Goal: Task Accomplishment & Management: Manage account settings

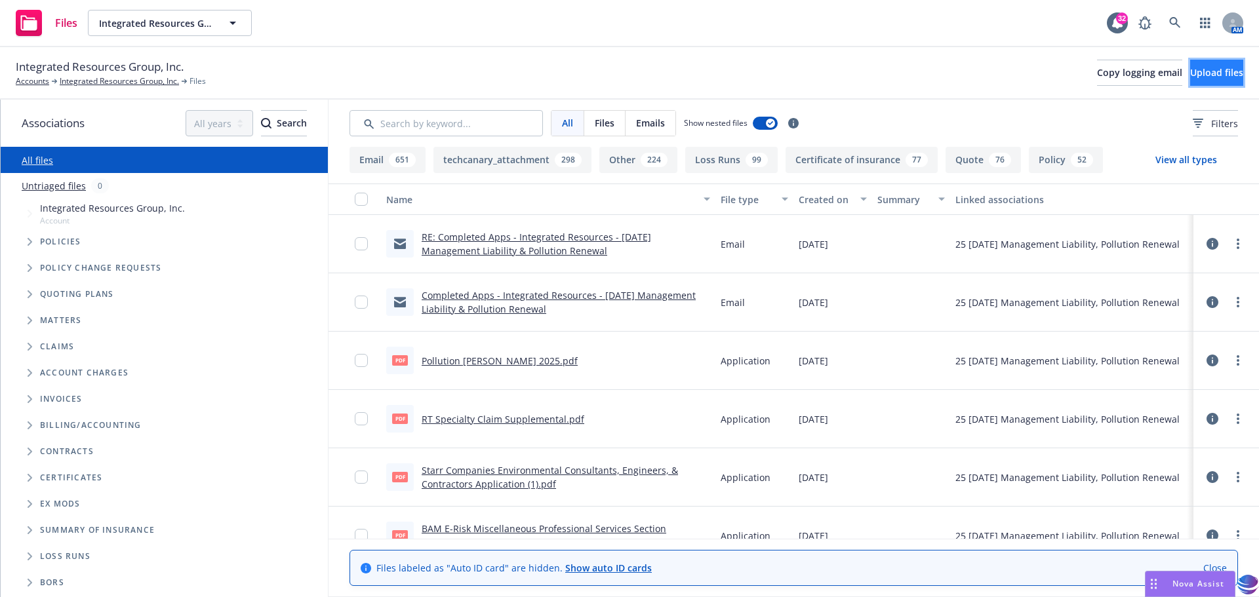
click at [1190, 68] on span "Upload files" at bounding box center [1216, 72] width 53 height 12
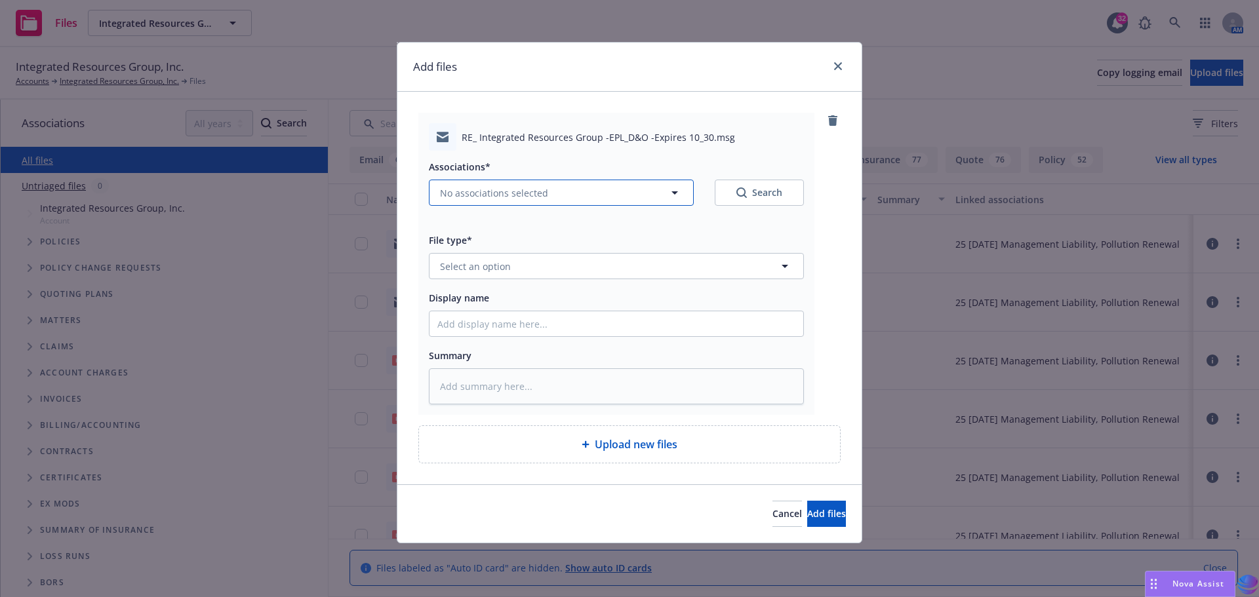
click at [677, 196] on icon "button" at bounding box center [675, 193] width 16 height 16
type textarea "x"
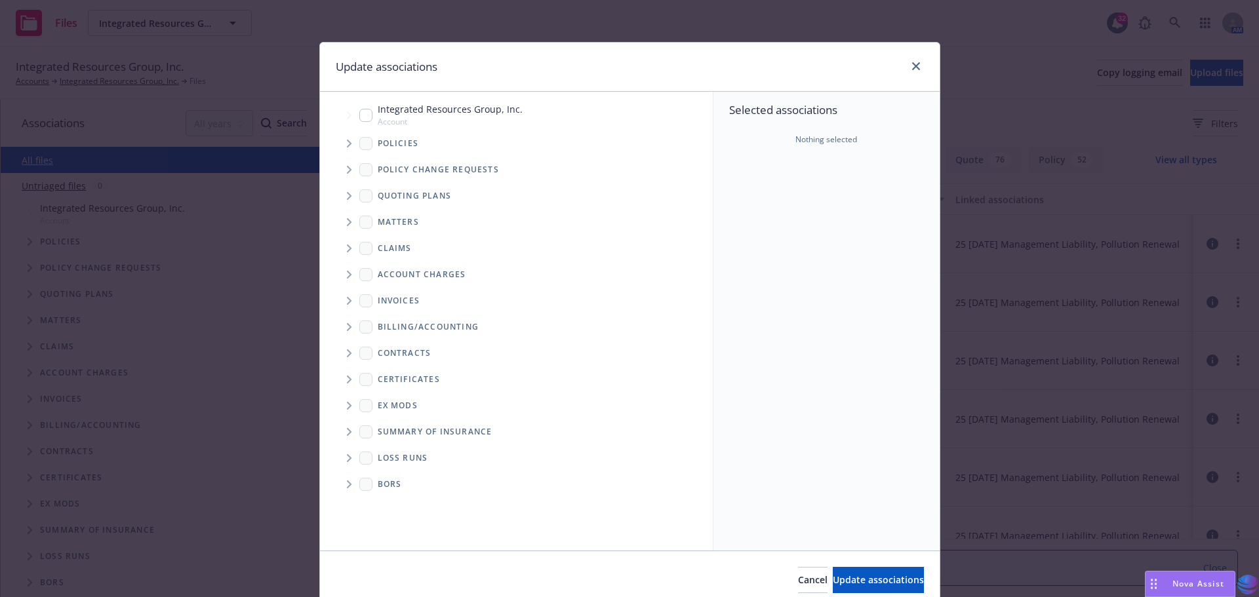
click at [347, 195] on icon "Tree Example" at bounding box center [349, 196] width 5 height 8
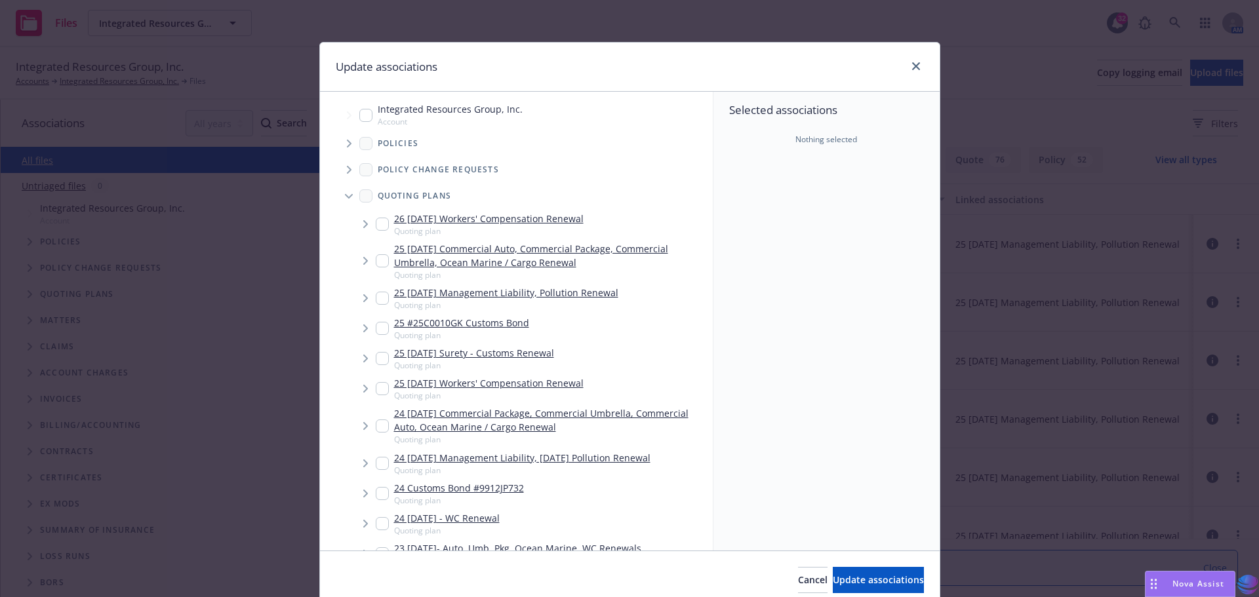
click at [376, 300] on input "Tree Example" at bounding box center [382, 298] width 13 height 13
checkbox input "true"
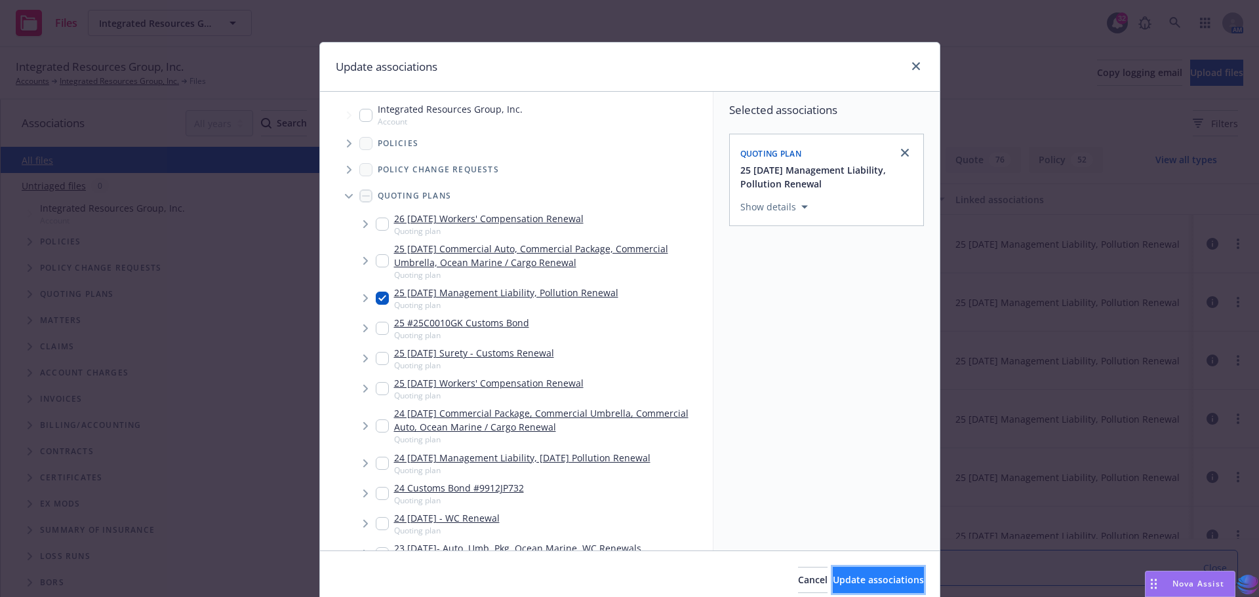
click at [849, 575] on span "Update associations" at bounding box center [878, 580] width 91 height 12
type textarea "x"
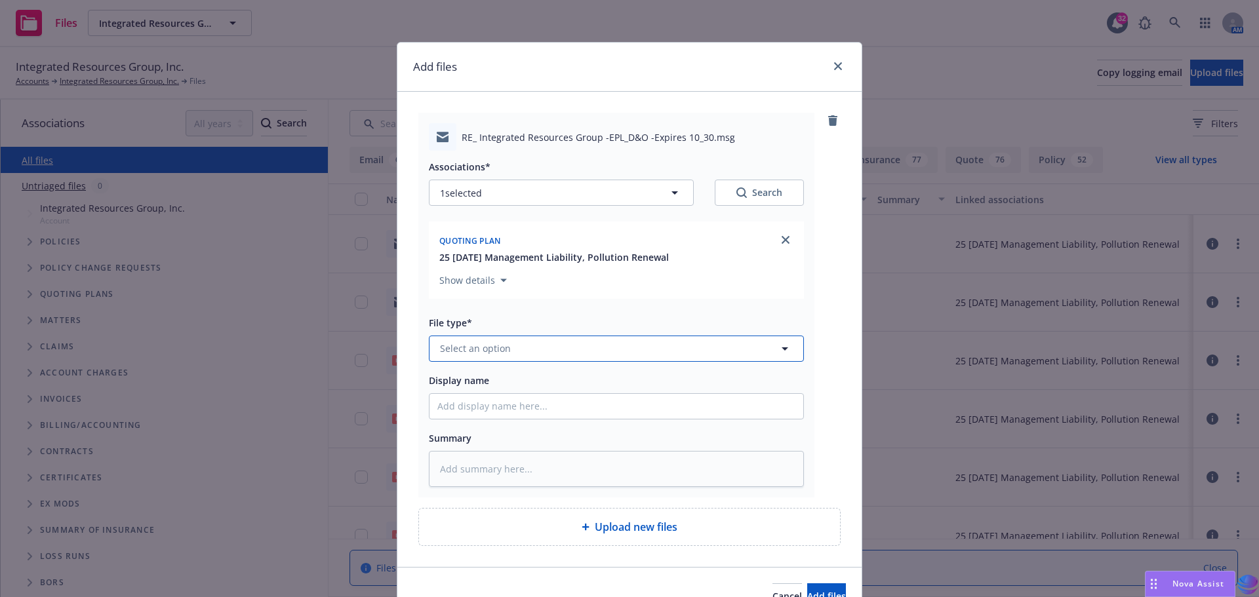
click at [781, 344] on icon "button" at bounding box center [785, 349] width 16 height 16
type input "submi"
click at [501, 247] on div "Submission" at bounding box center [616, 242] width 358 height 19
click at [460, 406] on input "Display name" at bounding box center [616, 406] width 374 height 25
type textarea "x"
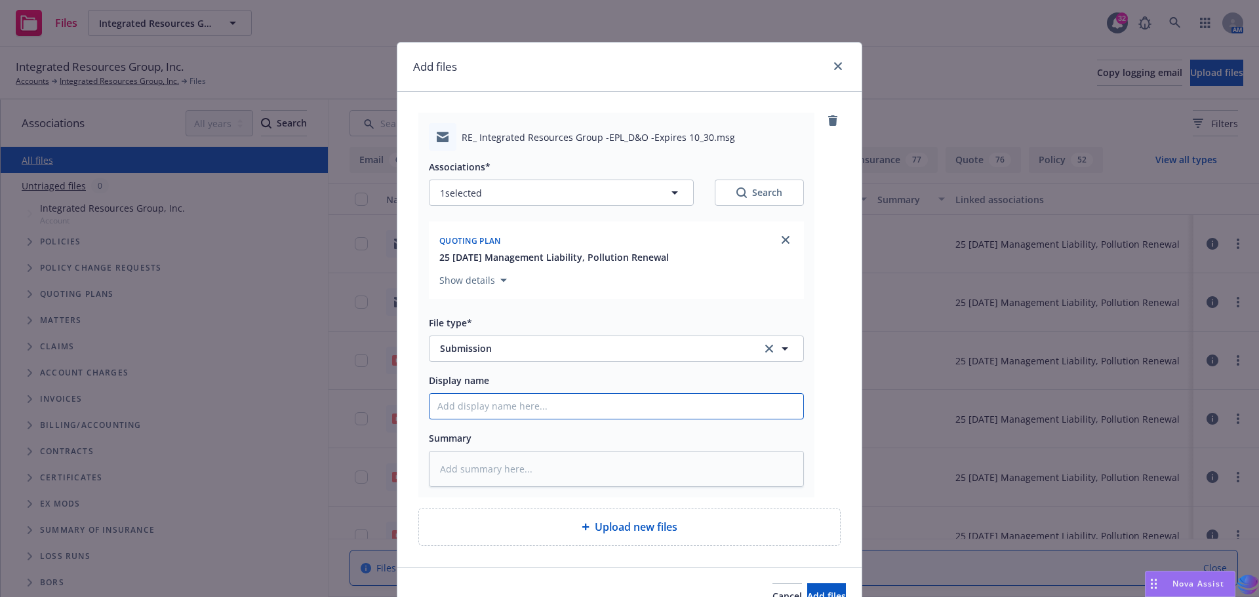
type input "2"
type textarea "x"
type input "20"
type textarea "x"
type input "202"
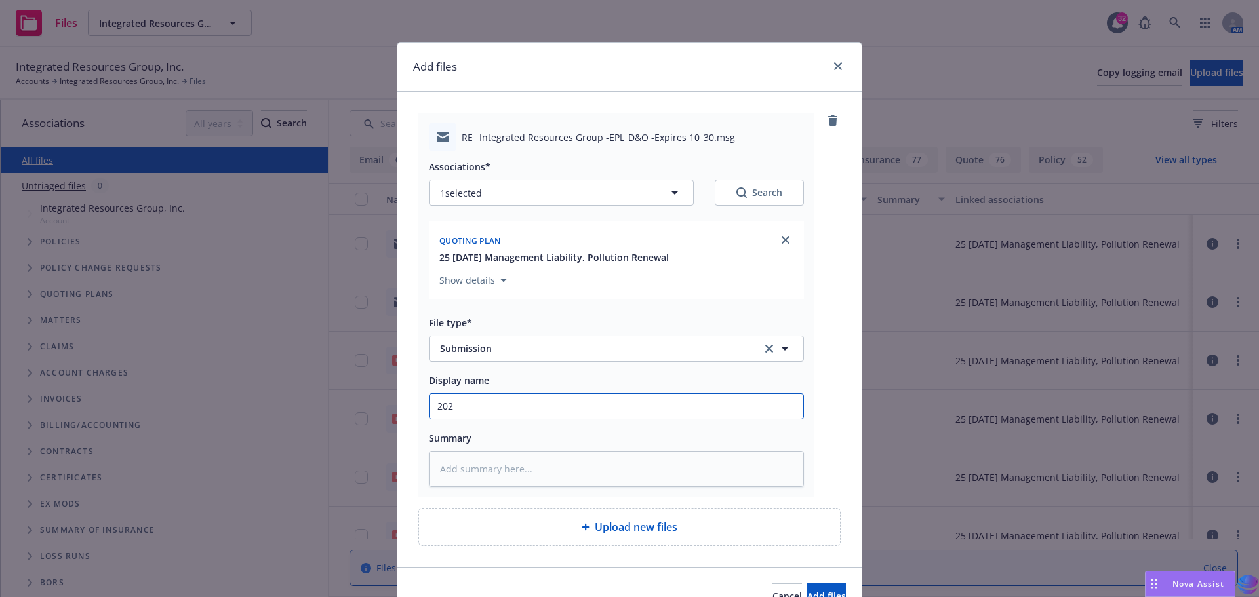
type textarea "x"
type input "2025"
type textarea "x"
type input "2025"
type textarea "x"
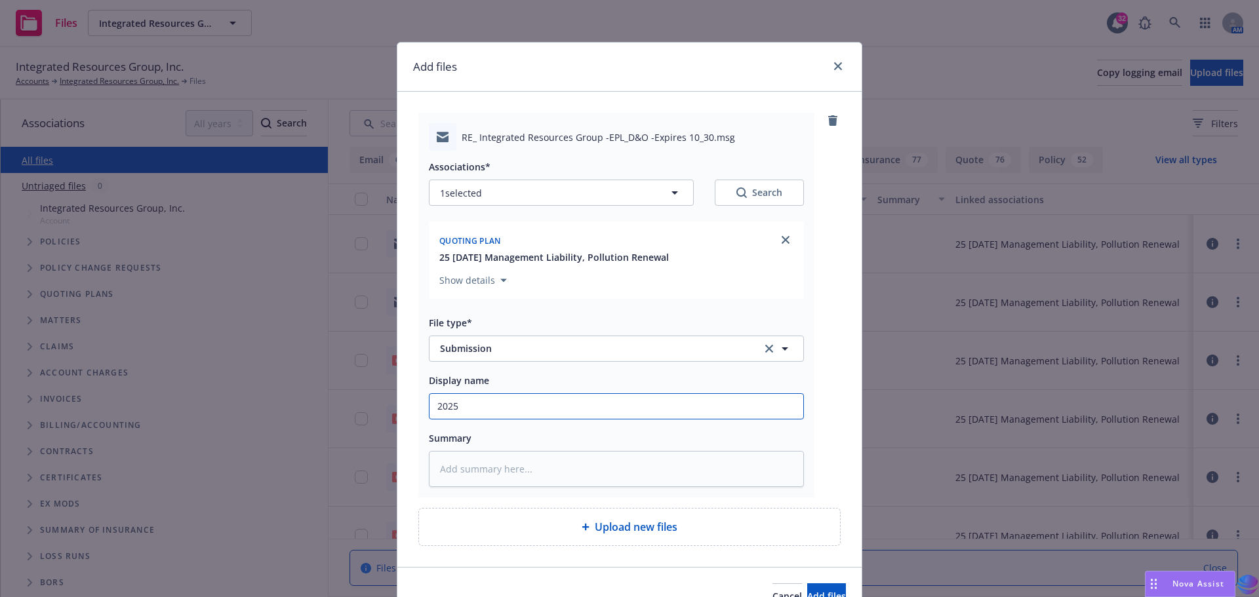
type input "2025 M"
type textarea "x"
type input "2025 Ma"
type textarea "x"
type input "2025 Man"
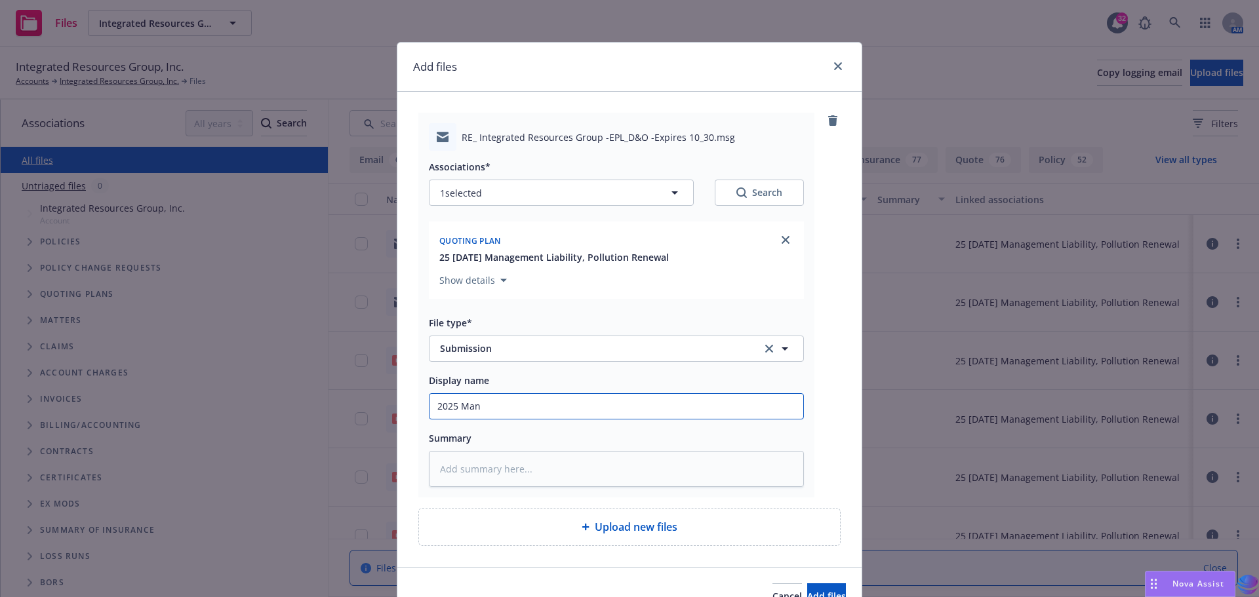
type textarea "x"
type input "2025 Mana"
type textarea "x"
type input "2025 Manag"
type textarea "x"
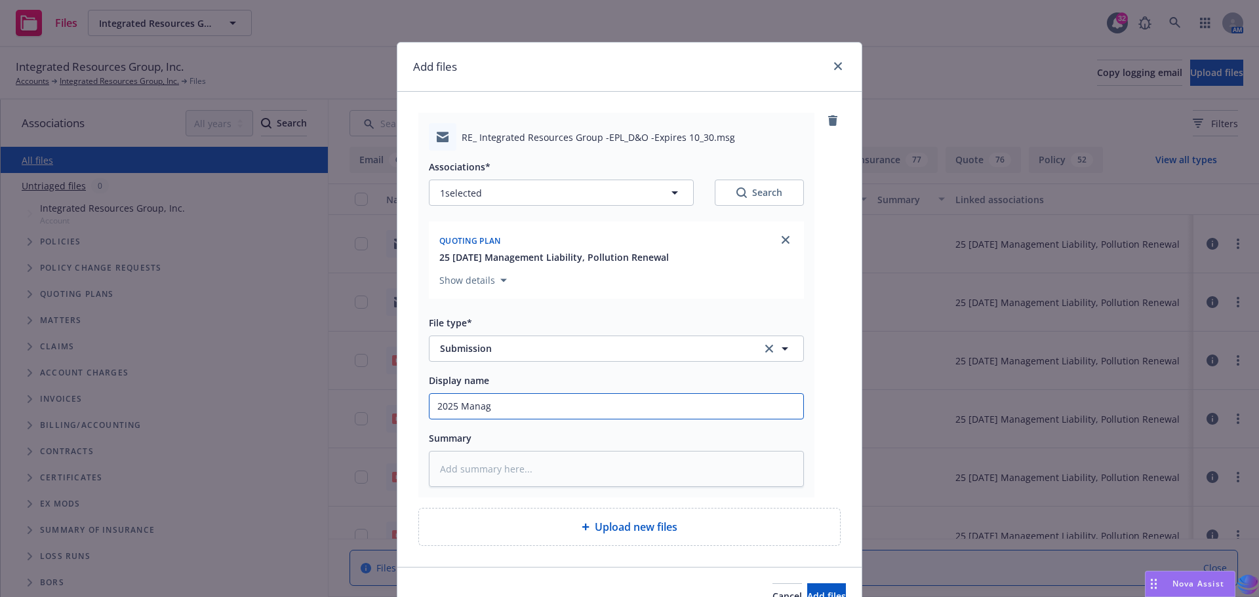
type input "2025 Manage"
type textarea "x"
type input "2025 [GEOGRAPHIC_DATA]"
type textarea "x"
type input "2025 Manageme"
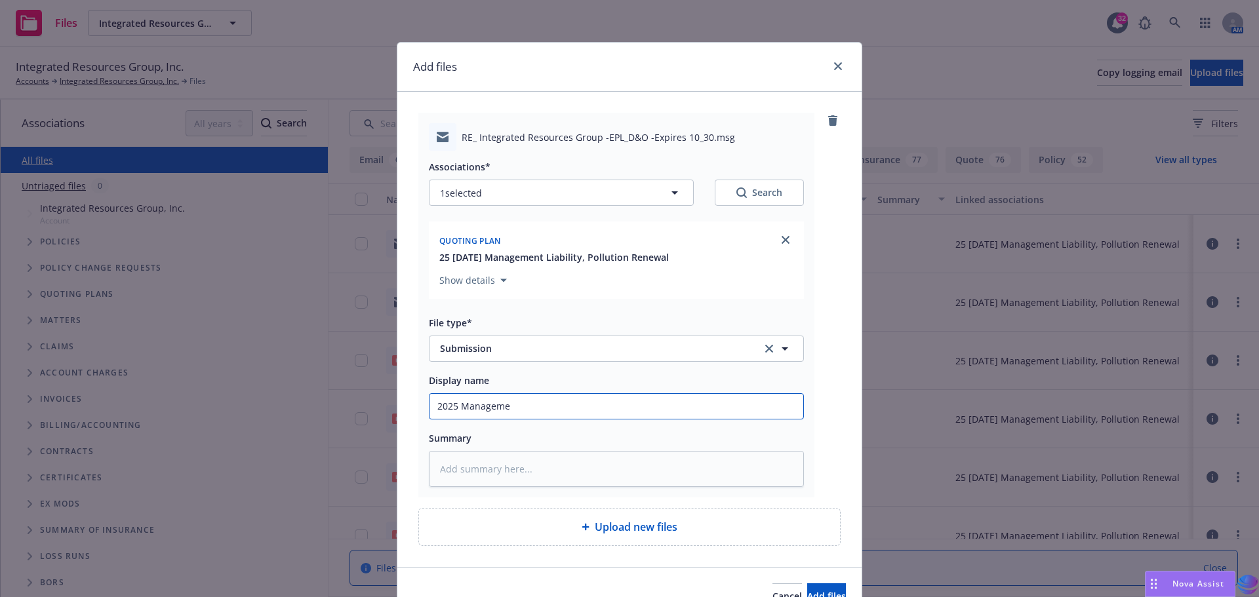
type textarea "x"
type input "2025 Managemen"
type textarea "x"
type input "2025 Management"
type textarea "x"
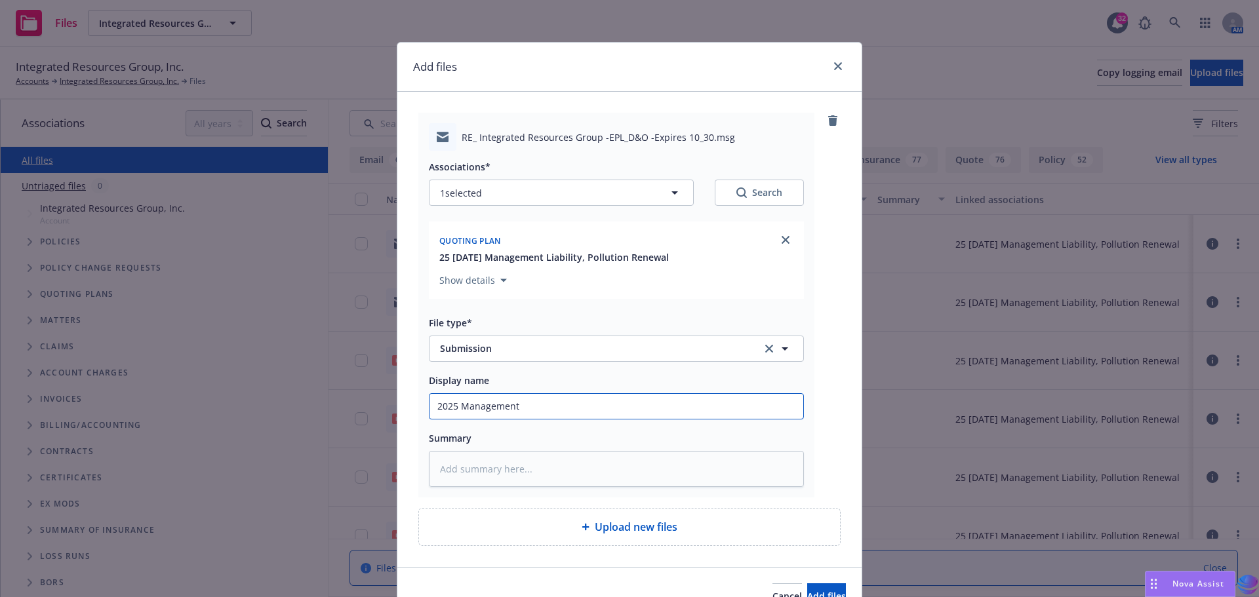
type input "2025 Management"
type textarea "x"
type input "2025 Management L"
type textarea "x"
type input "2025 Management Li"
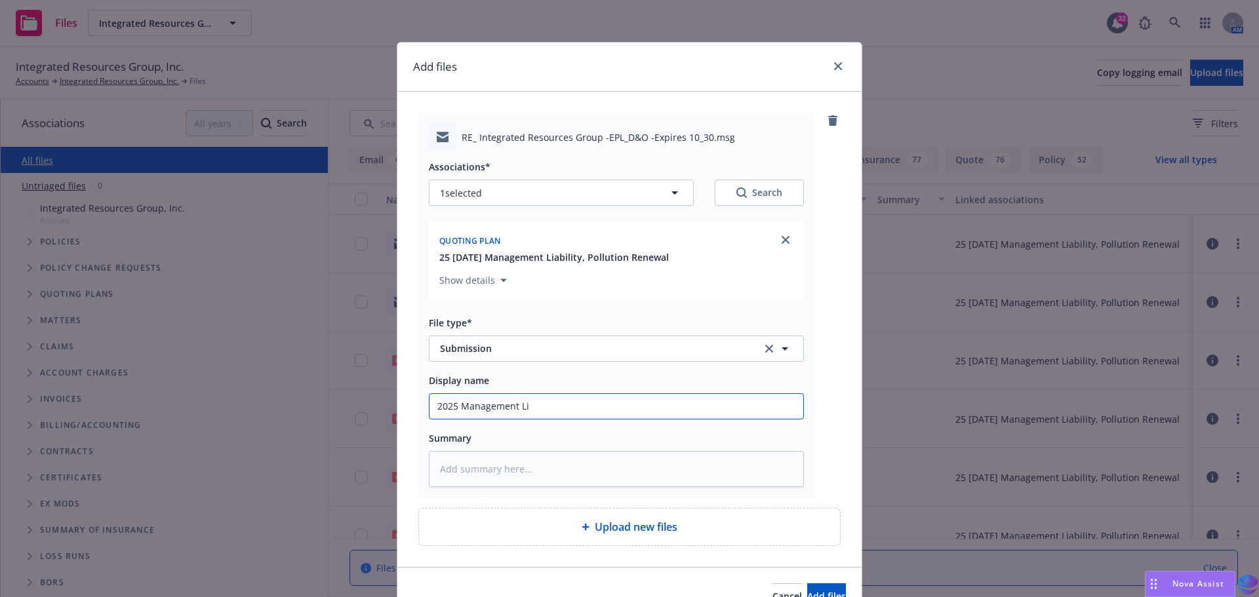
type textarea "x"
type input "2025 Management Lia"
type textarea "x"
type input "2025 Management Liab"
type textarea "x"
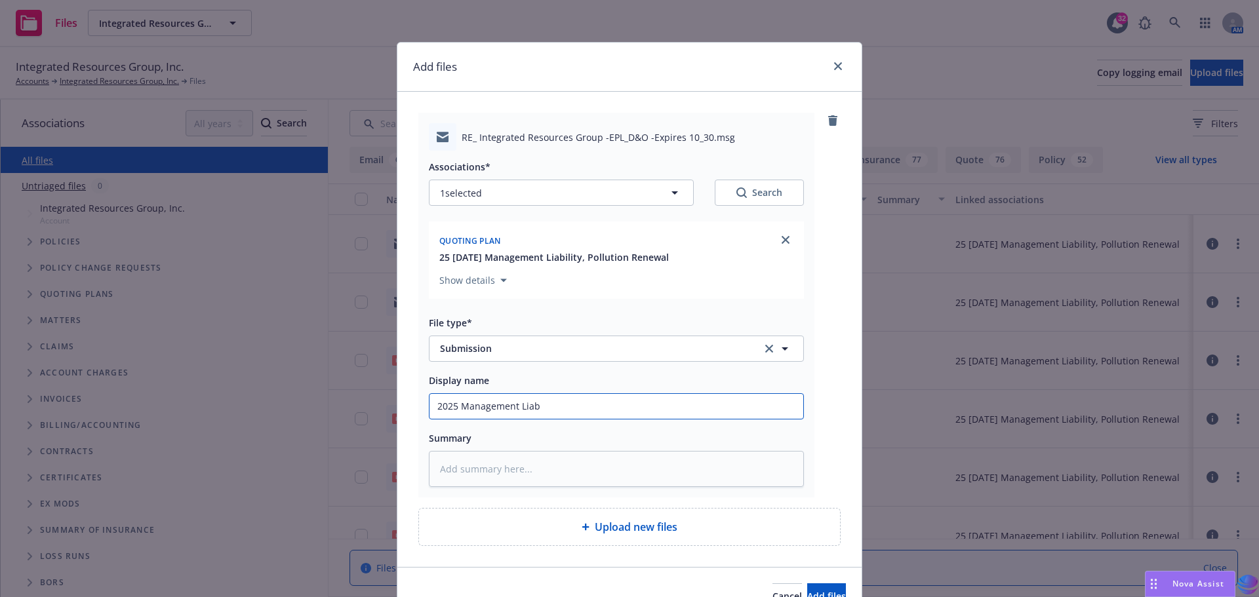
type input "2025 Management Liab"
type textarea "x"
type input "2025 Management Liab s"
type textarea "x"
type input "2025 Management Liab su"
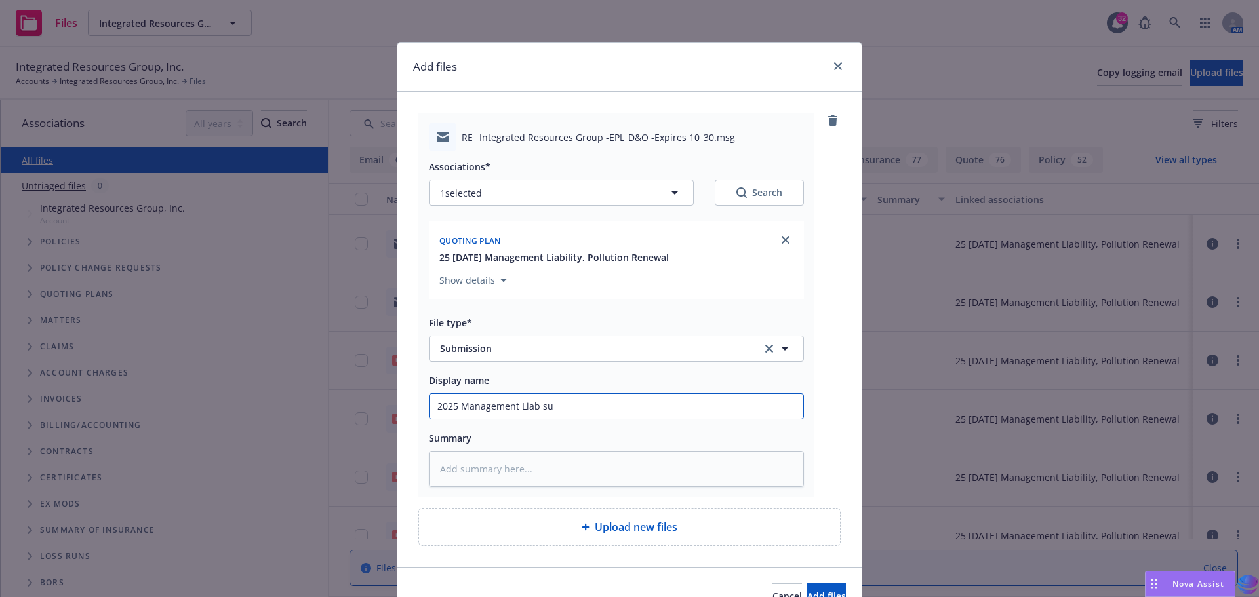
type textarea "x"
type input "2025 Management Liab sub"
type textarea "x"
type input "2025 Management Liab subm"
type textarea "x"
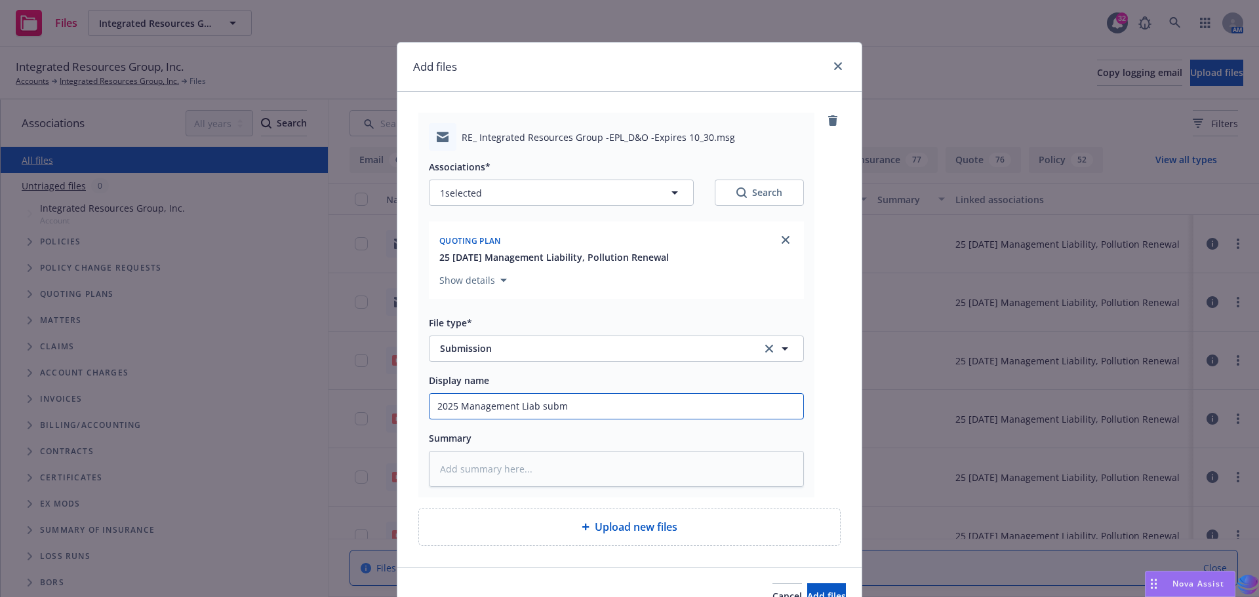
type input "2025 Management Liab submi"
type textarea "x"
type input "2025 Management Liab submis"
type textarea "x"
type input "2025 Management Liab submiss"
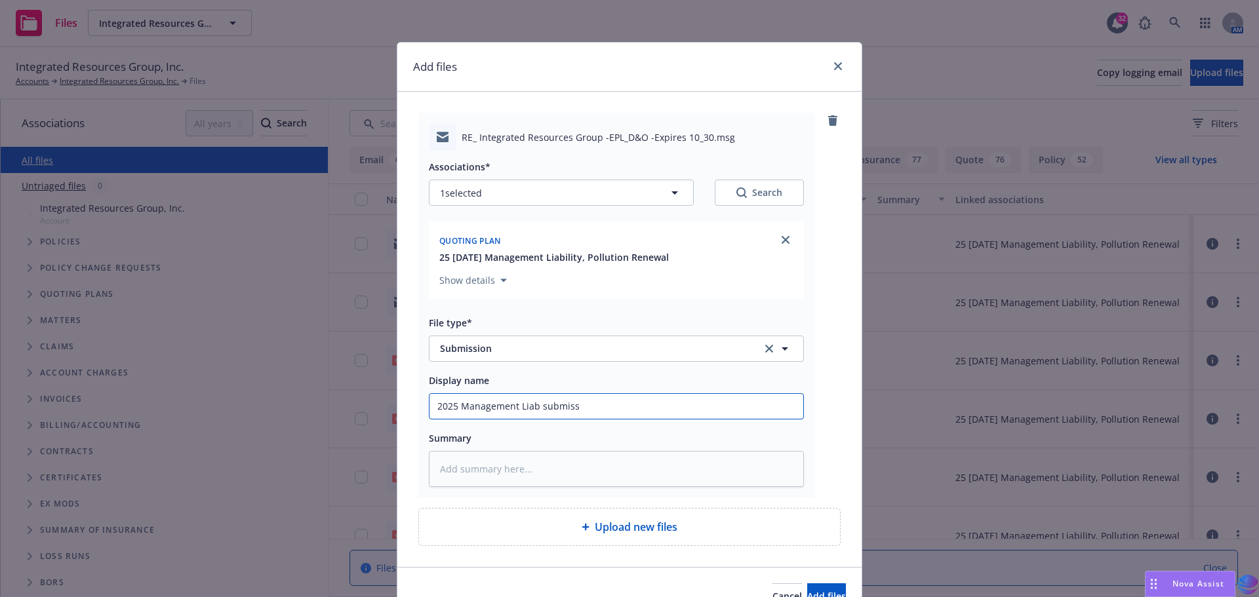
type textarea "x"
type input "2025 Management Liab submissi"
type textarea "x"
type input "2025 Management Liab submissio"
type textarea "x"
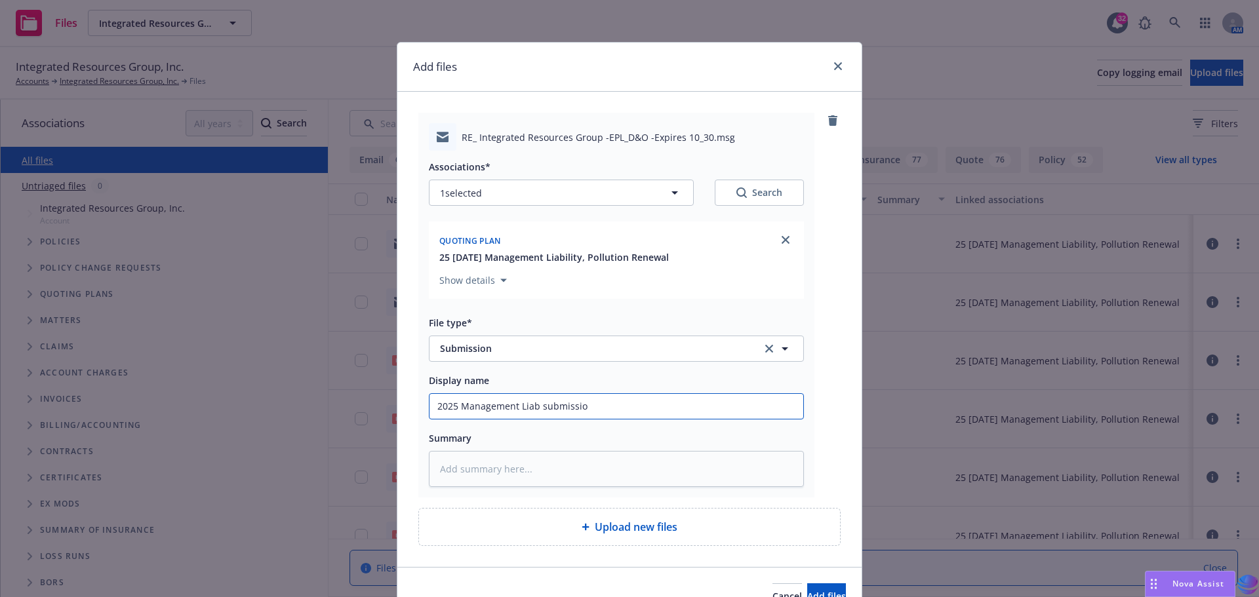
type input "2025 Management Liab submission"
type textarea "x"
type input "2025 Management Liab submission"
type textarea "x"
type input "2025 Management Liab submission s"
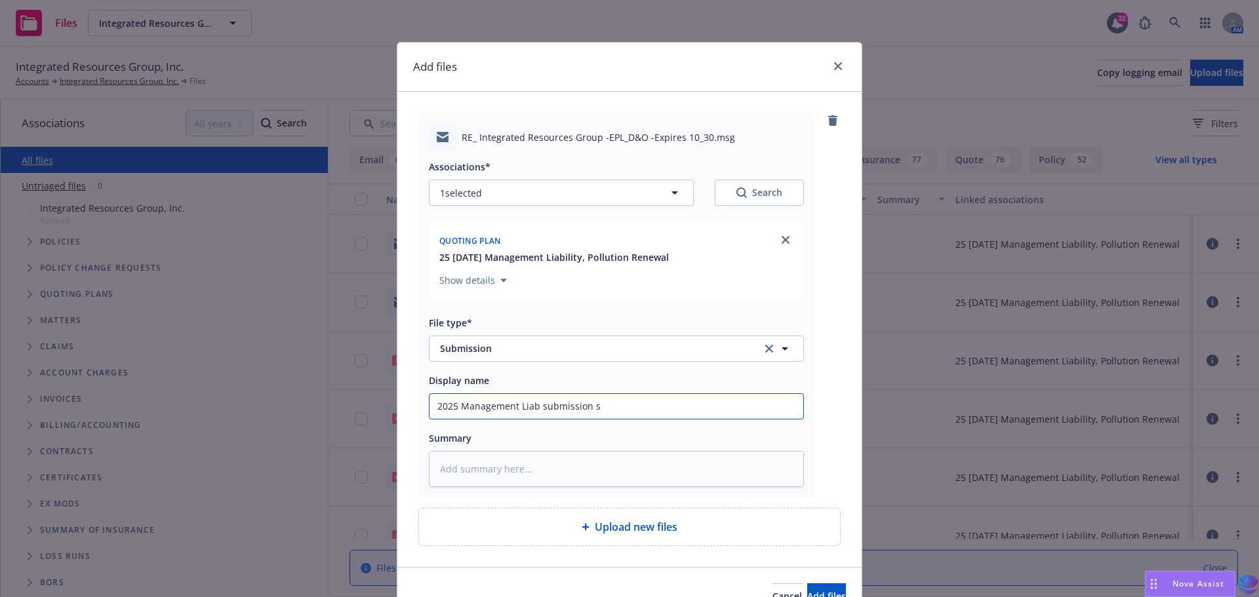
type textarea "x"
type input "2025 Management Liab submission se"
type textarea "x"
type input "2025 Management Liab submission sen"
type textarea "x"
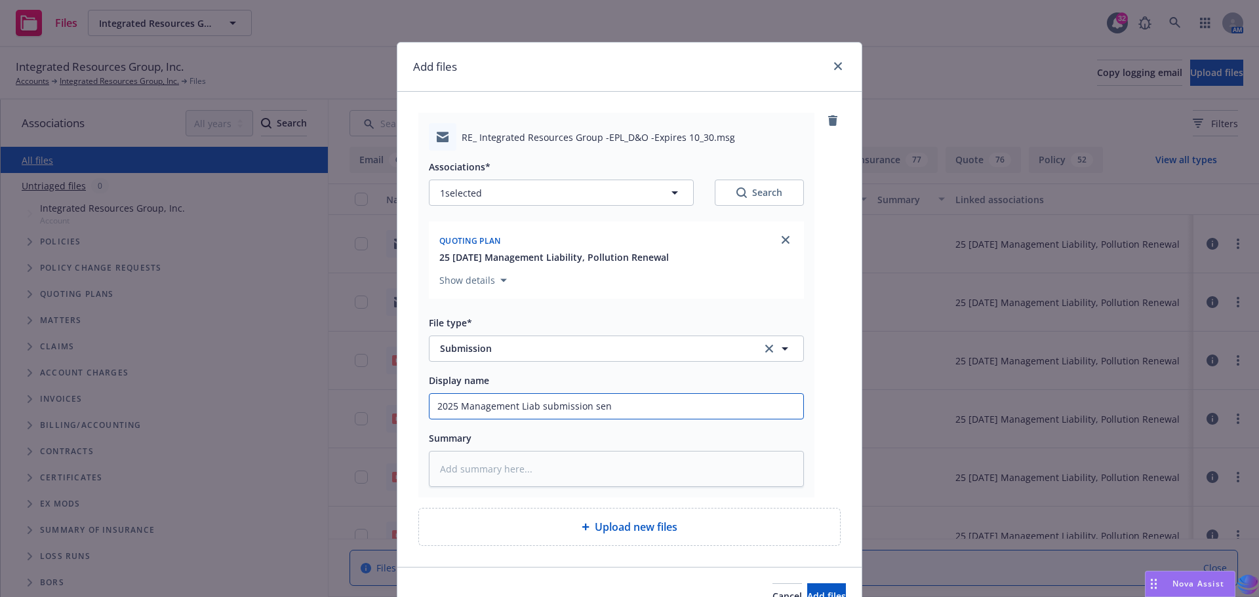
type input "2025 Management Liab submission sent"
type textarea "x"
type input "2025 Management Liab submission sent"
type textarea "x"
type input "2025 Management Liab submission sent t"
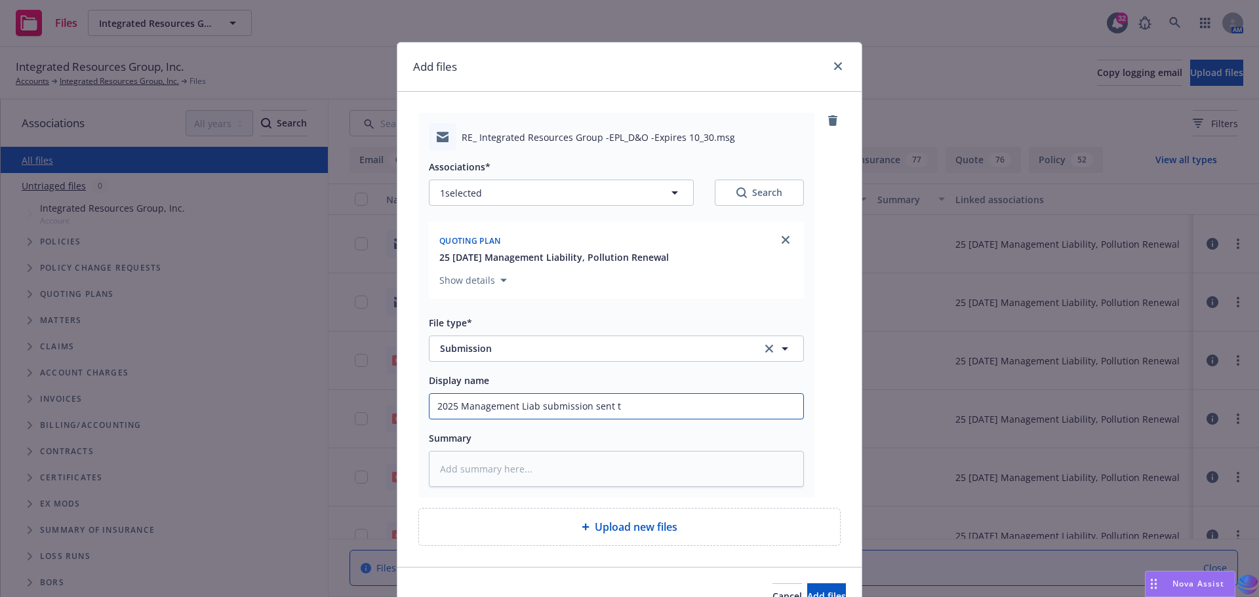
type textarea "x"
type input "2025 Management Liab submission sent to"
type textarea "x"
type input "2025 Management Liab submission sent to"
type textarea "x"
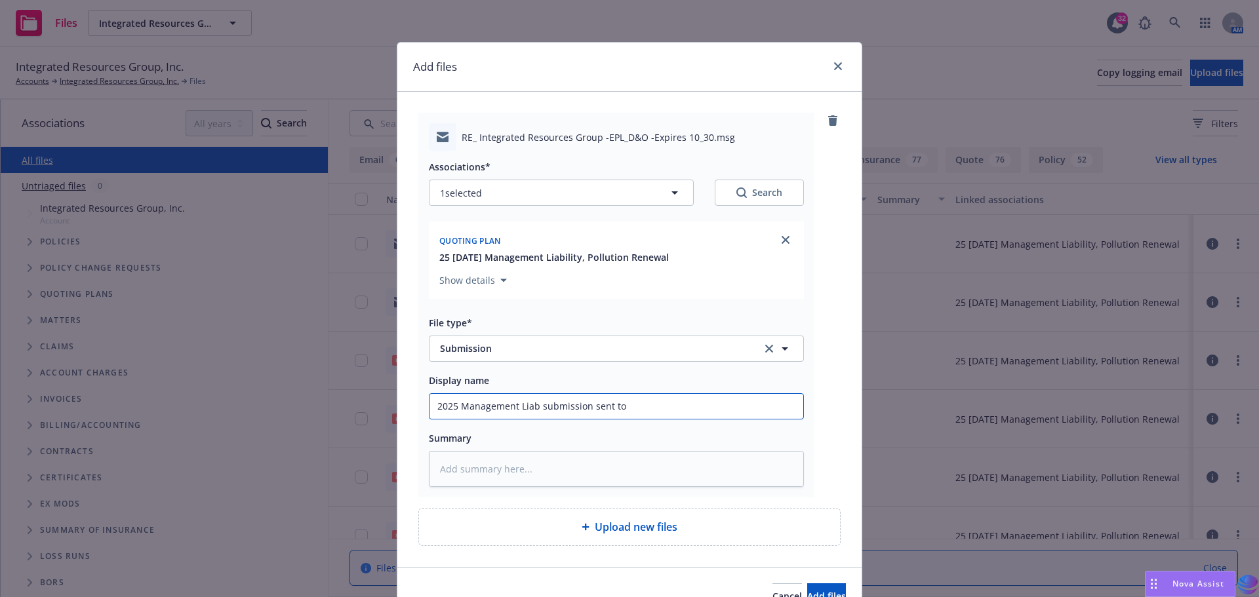
type input "2025 Management Liab submission sent to I"
type textarea "x"
type input "2025 Management Liab submission sent to [GEOGRAPHIC_DATA]"
type textarea "x"
type input "2025 Management Liab submission sent to [PERSON_NAME]"
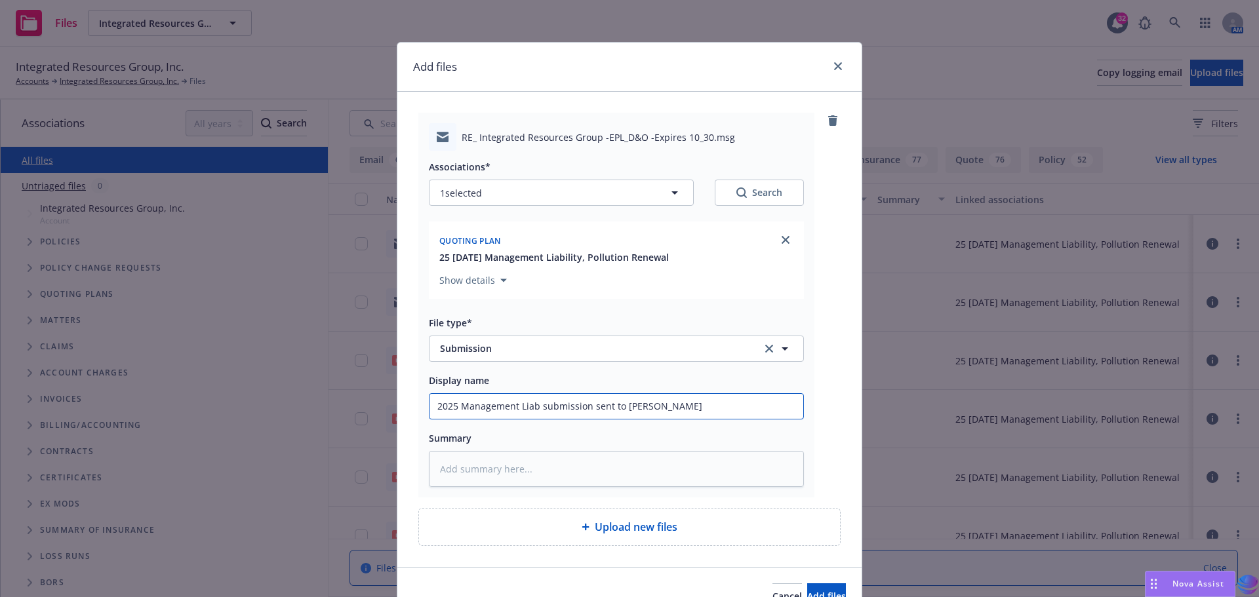
type textarea "x"
type input "2025 Management Liab submission sent to [PERSON_NAME]"
type textarea "x"
type input "2025 Management Liab submission sent to [PERSON_NAME]"
type textarea "x"
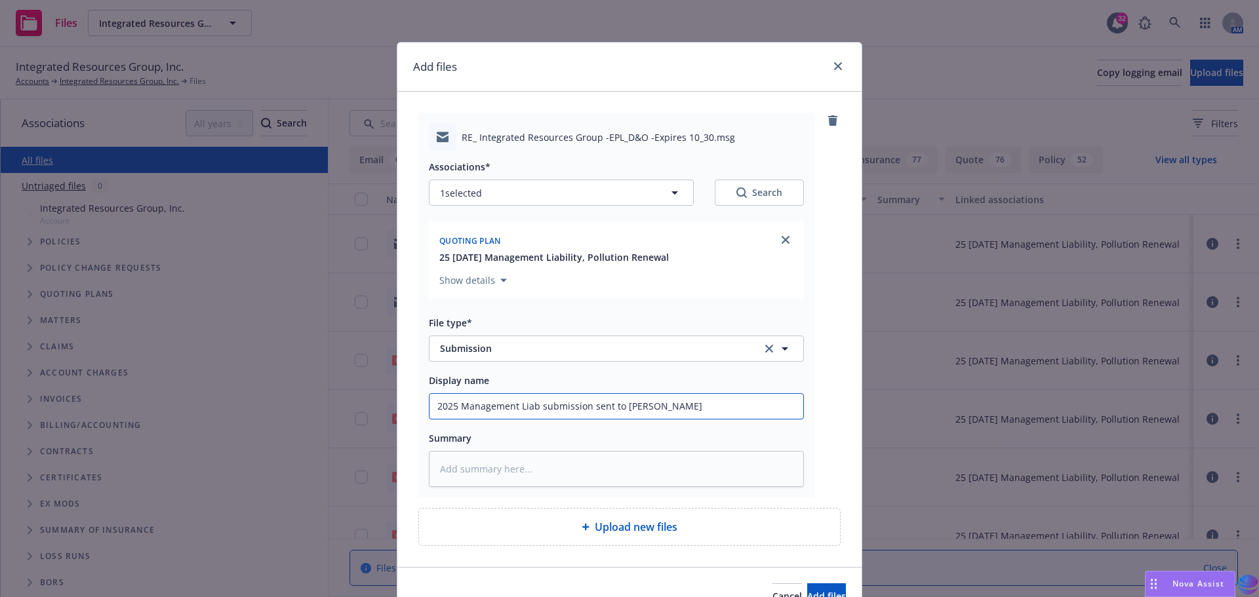
type input "2025 Management Liab submission sent to [PERSON_NAME]"
type textarea "x"
type input "2025 Management Liab submission sent to [PERSON_NAME]"
type textarea "x"
type input "2025 Management Liab submission sent to [PERSON_NAME]"
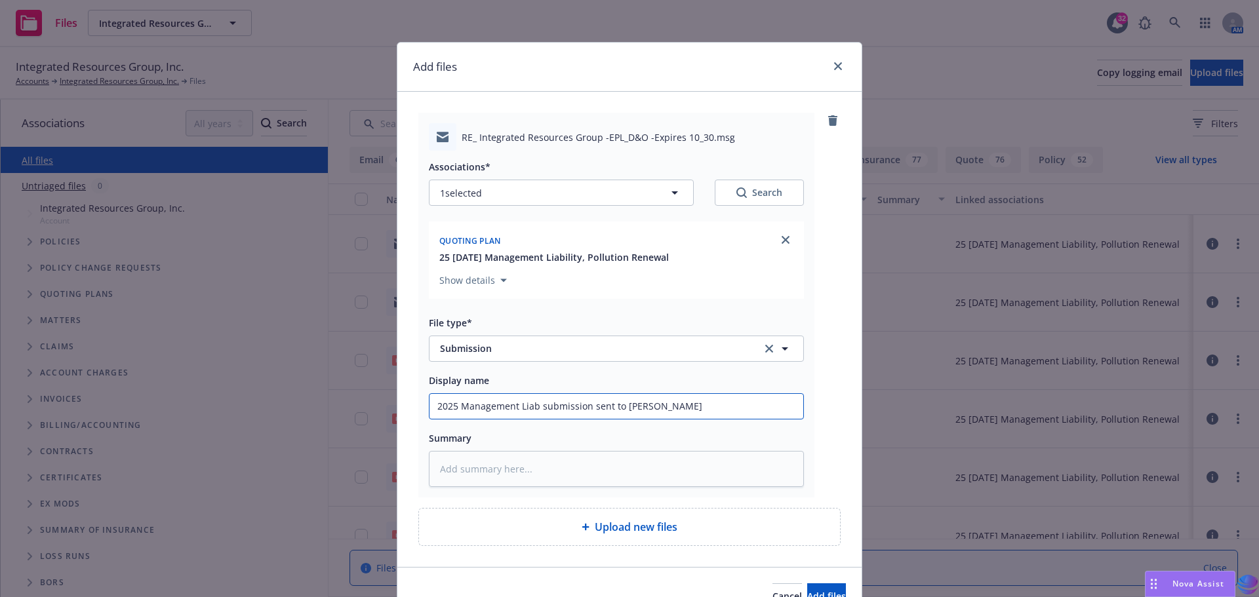
type textarea "x"
type input "2025 Management Liab submission sent to [PERSON_NAME]"
type textarea "x"
type input "2025 Management Liab submission sent to [PERSON_NAME] a"
type textarea "x"
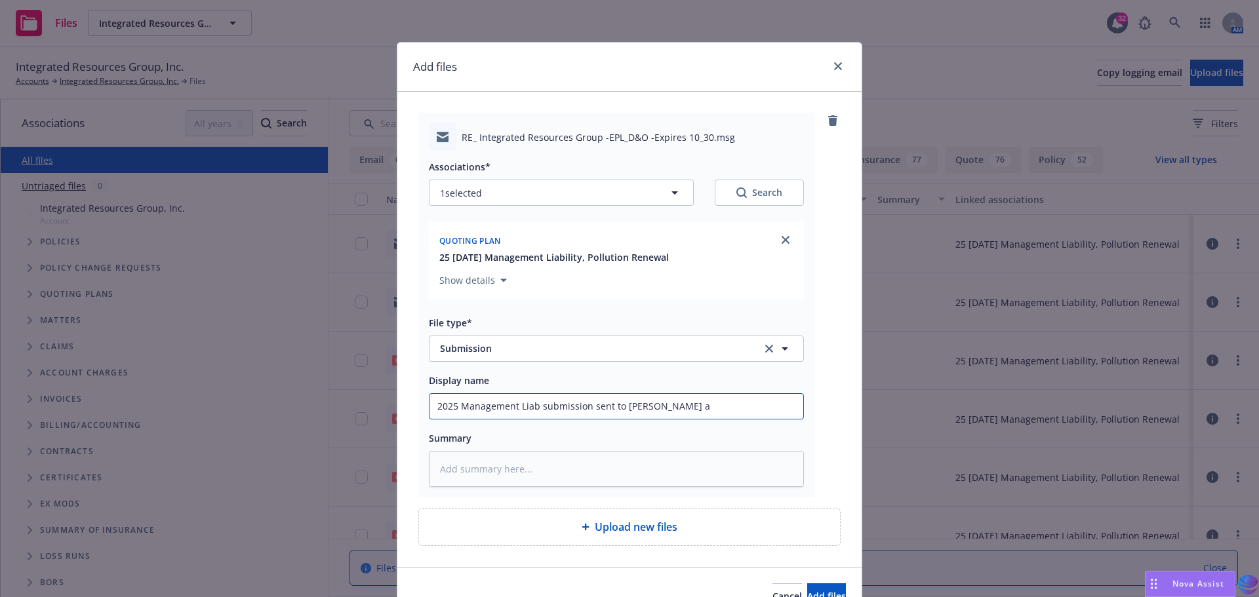
type input "2025 Management Liab submission sent to [PERSON_NAME] at"
type textarea "x"
type input "2025 Management Liab submission sent to [PERSON_NAME] at"
type textarea "x"
type input "2025 Management Liab submission sent to [PERSON_NAME] at R"
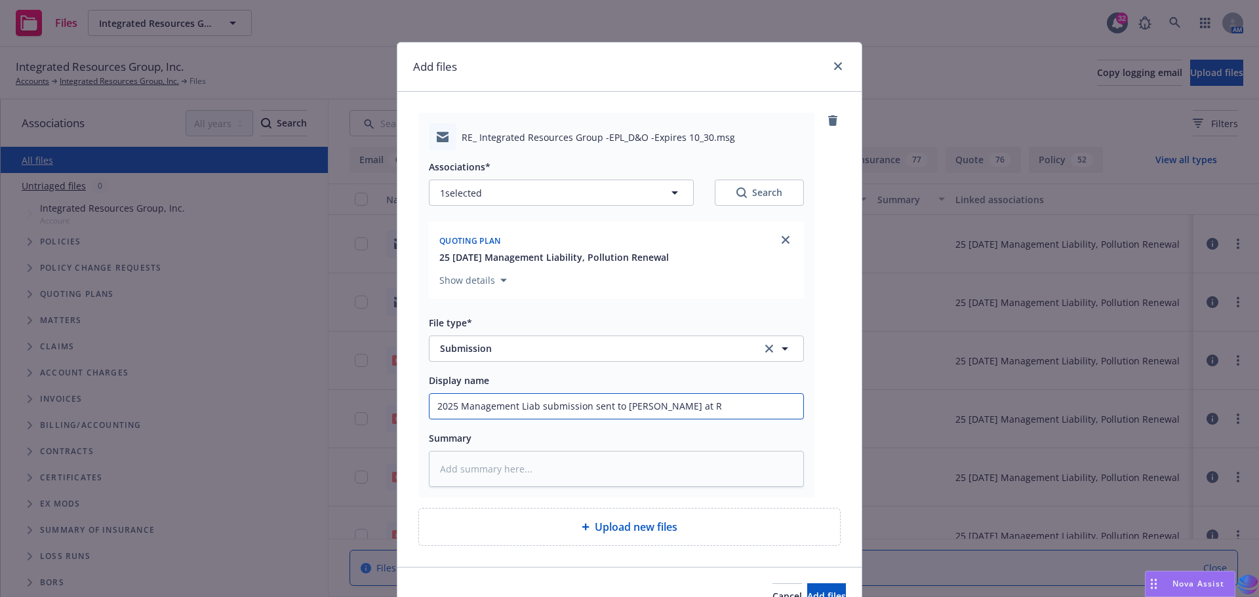
type textarea "x"
type input "2025 Management Liab submission sent to [PERSON_NAME] at RT"
type textarea "x"
type input "2025 Management Liab submission sent to [PERSON_NAME] at RT"
type textarea "x"
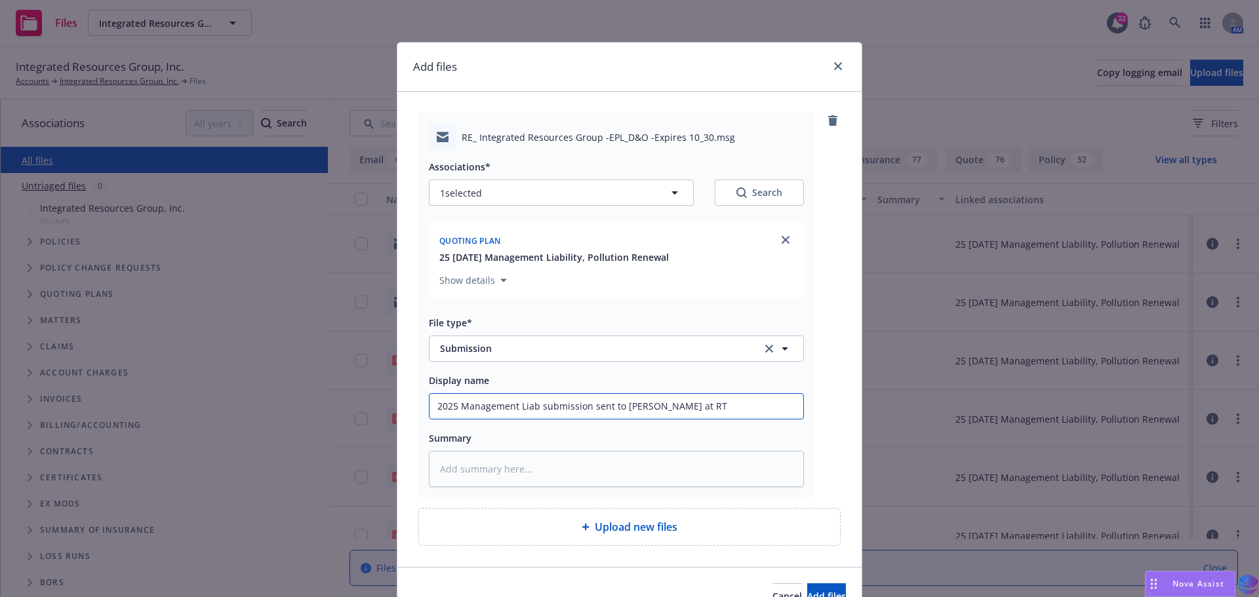
type input "2025 Management Liab submission sent to [PERSON_NAME] at RT S"
type textarea "x"
type input "2025 Management Liab submission sent to [PERSON_NAME] at RT Sp"
type textarea "x"
type input "2025 Management Liab submission sent to [PERSON_NAME] at [GEOGRAPHIC_DATA]"
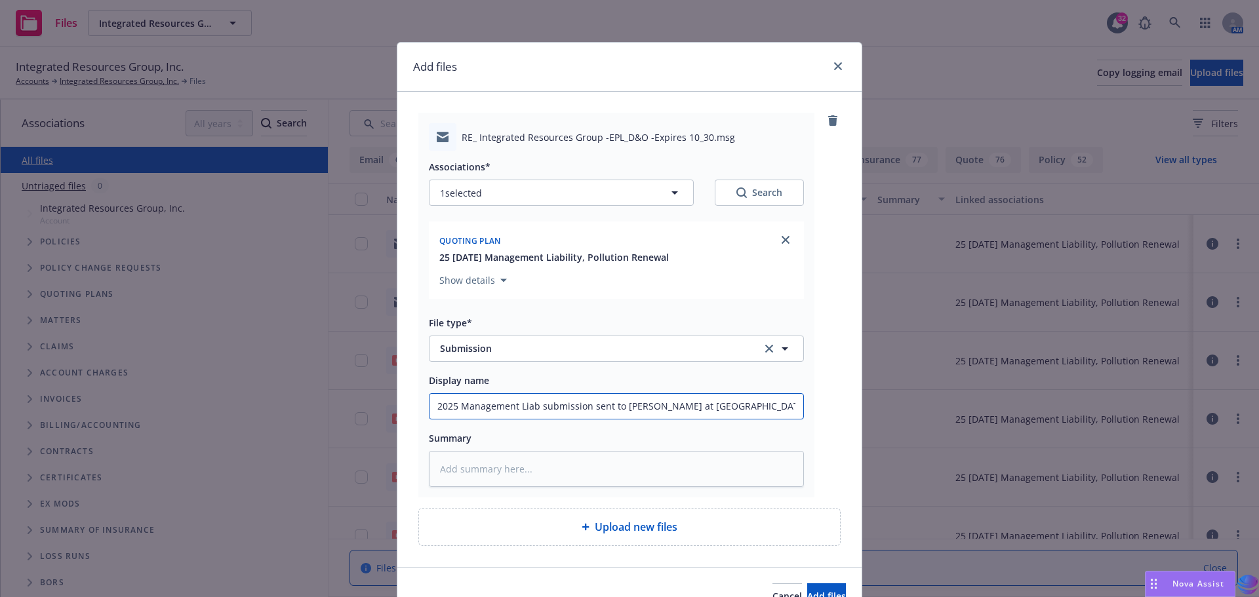
type textarea "x"
type input "2025 Management Liab submission sent to [PERSON_NAME] at [GEOGRAPHIC_DATA]"
type textarea "x"
type input "2025 Management Liab submission sent to [PERSON_NAME] at [GEOGRAPHIC_DATA]"
type textarea "x"
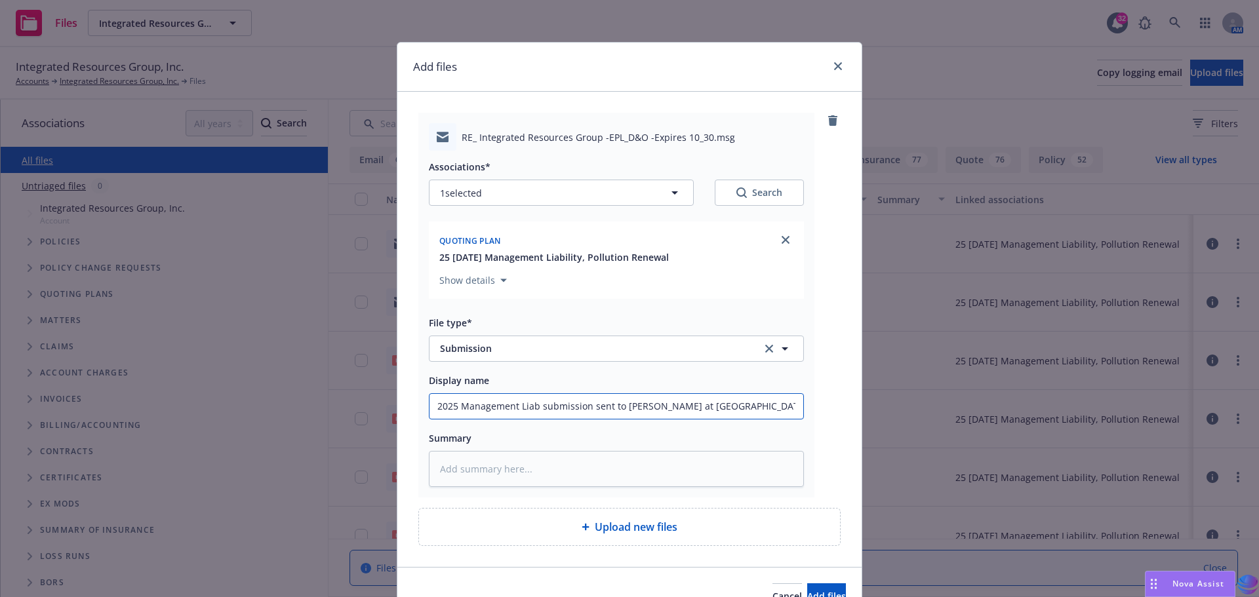
type input "2025 Management Liab submission sent to [PERSON_NAME] at [GEOGRAPHIC_DATA]"
type textarea "x"
type input "2025 Management Liab submission sent to [PERSON_NAME] at RT Special"
type textarea "x"
type input "2025 Management Liab submission sent to [PERSON_NAME] at RT Specialt"
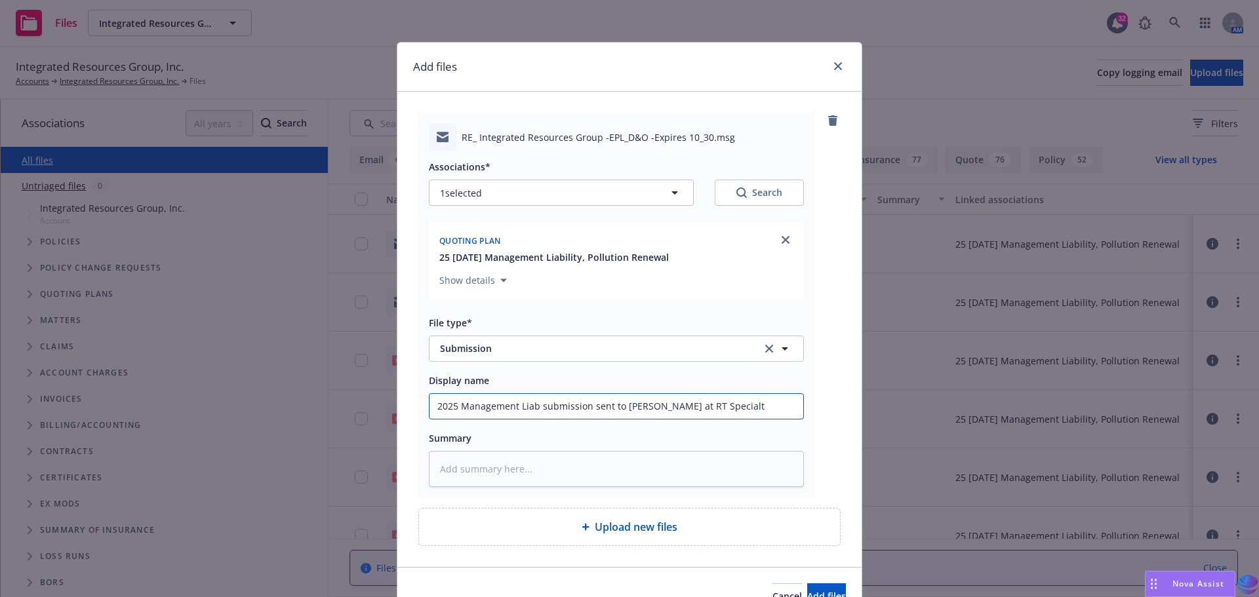
type textarea "x"
drag, startPoint x: 431, startPoint y: 408, endPoint x: 762, endPoint y: 396, distance: 331.3
click at [762, 396] on input "2025 Management Liab submission sent to [PERSON_NAME] at RT Specialty" at bounding box center [616, 406] width 374 height 25
type input "2025 Management Liab submission sent to [PERSON_NAME] at RT Specialty"
click at [460, 469] on textarea at bounding box center [616, 469] width 375 height 36
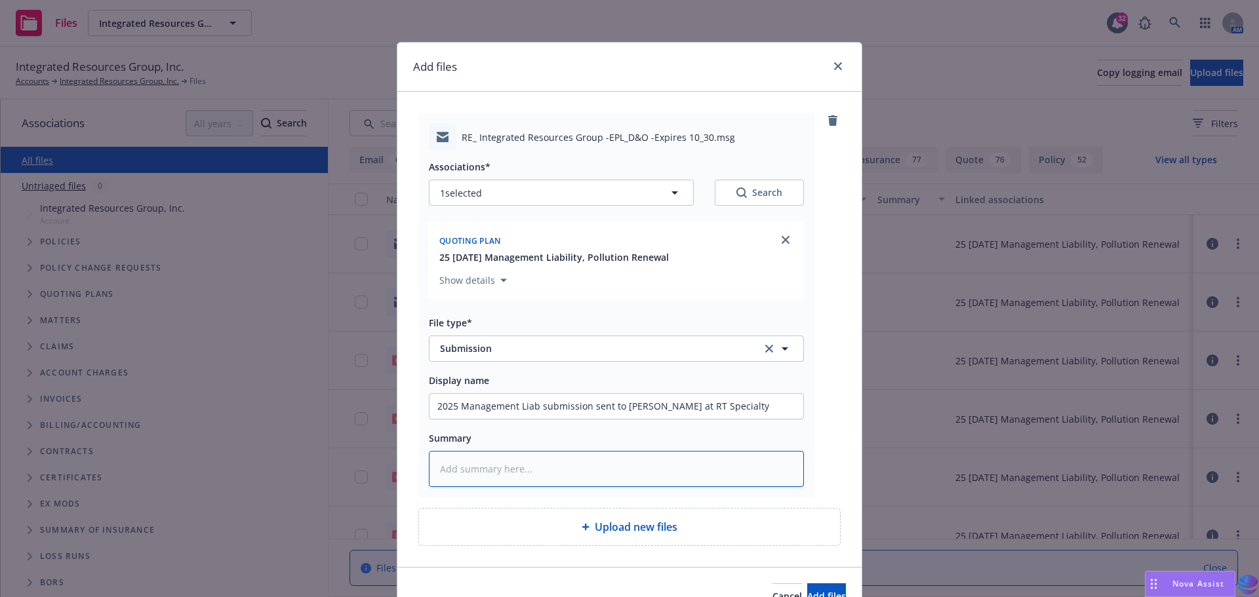
paste textarea "2025 Management Liab submission sent to [PERSON_NAME] at RT Specialty"
type textarea "x"
type textarea "2025 Management Liab submission sent to [PERSON_NAME] at RT Specialty"
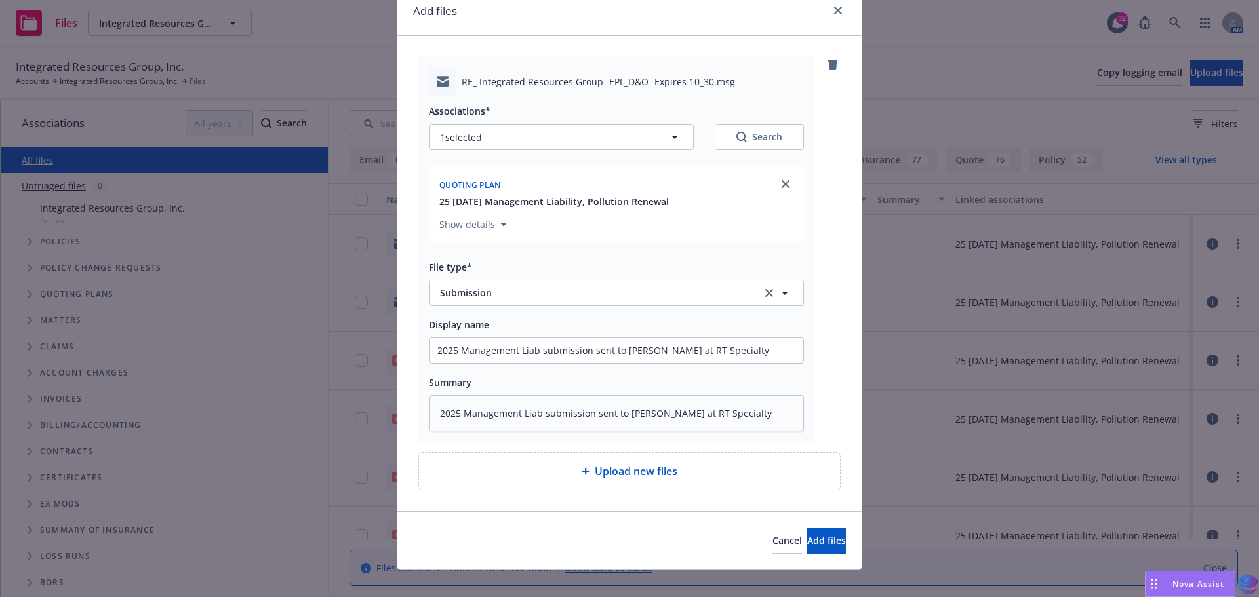
scroll to position [62, 0]
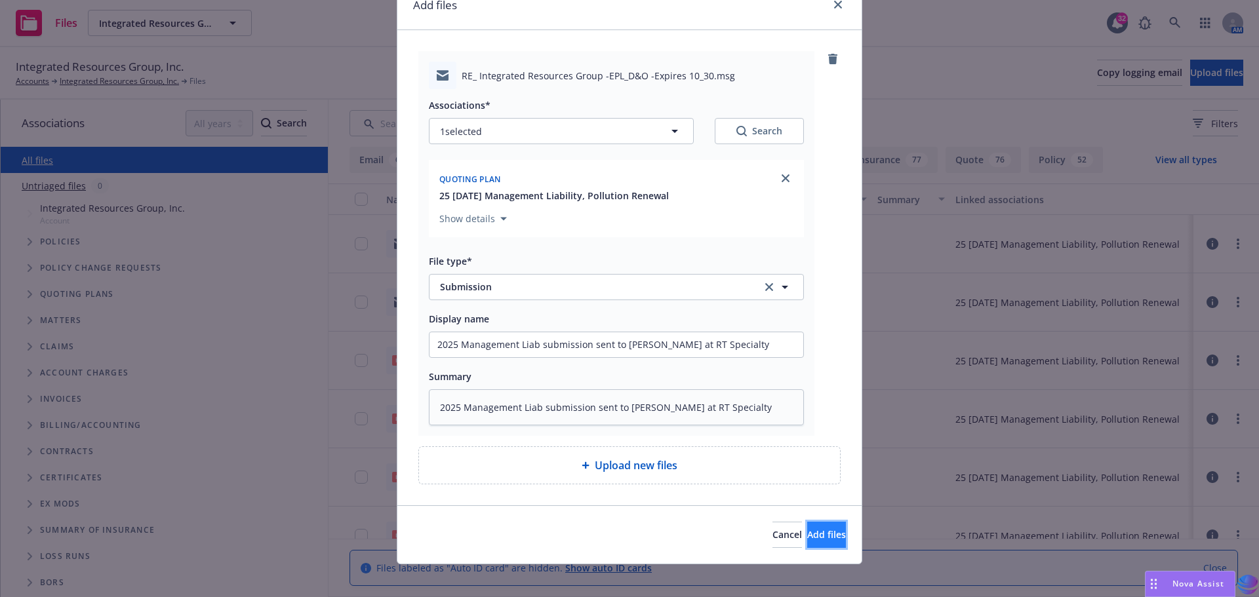
click at [815, 528] on span "Add files" at bounding box center [826, 534] width 39 height 12
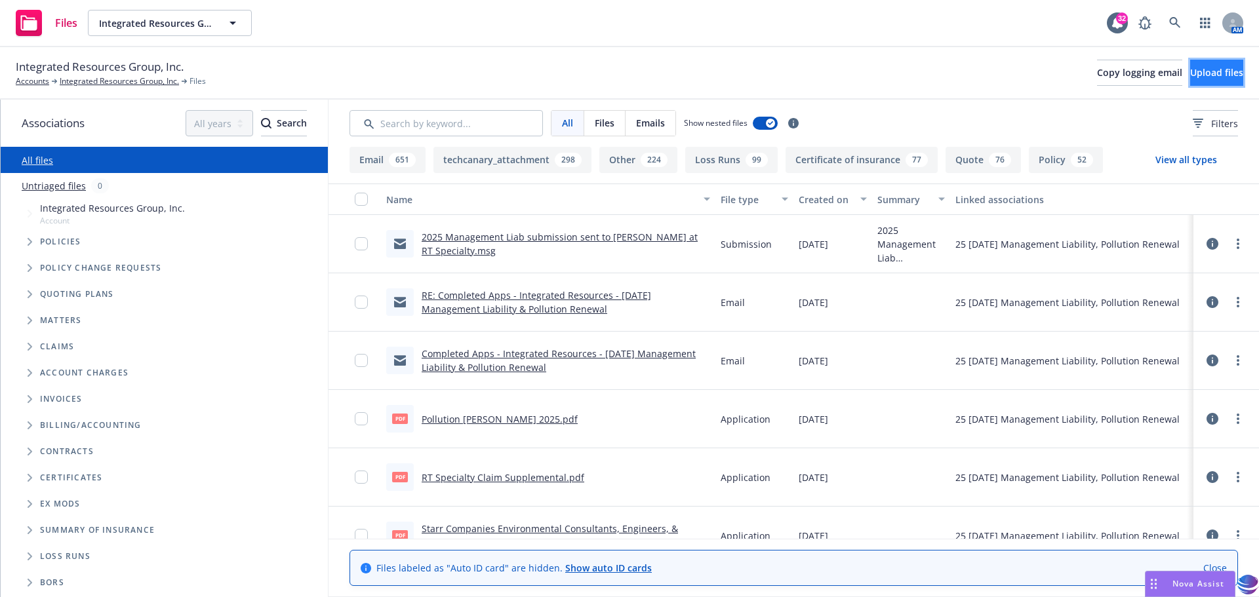
click at [1190, 82] on button "Upload files" at bounding box center [1216, 73] width 53 height 26
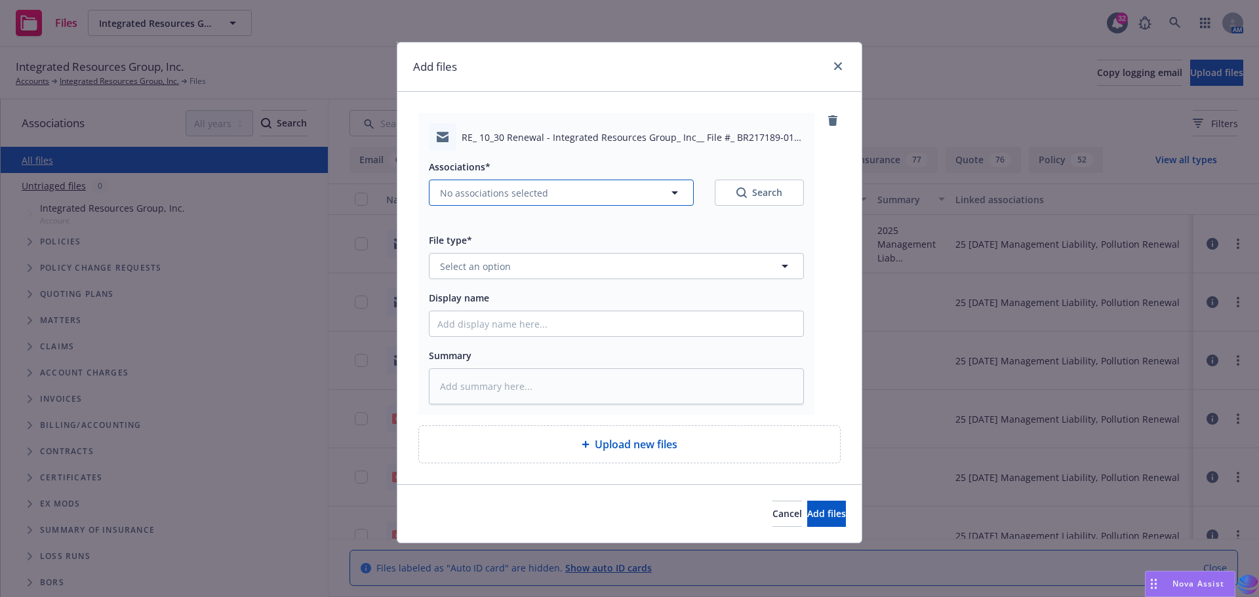
click at [677, 194] on icon "button" at bounding box center [675, 193] width 16 height 16
type textarea "x"
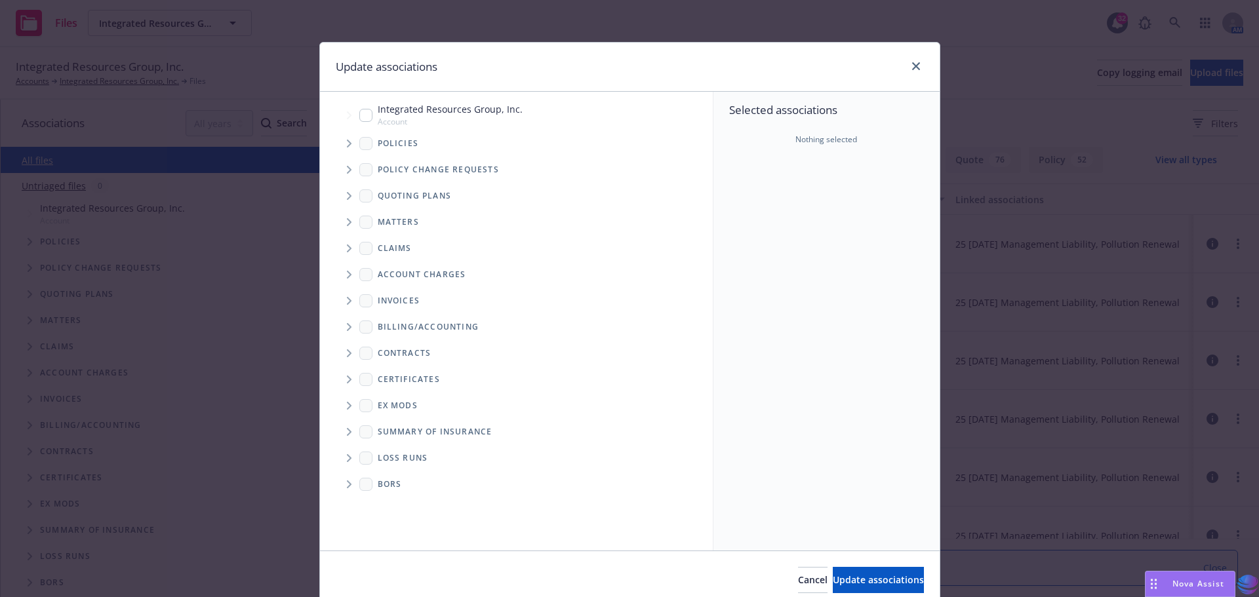
click at [347, 194] on icon "Tree Example" at bounding box center [349, 196] width 5 height 8
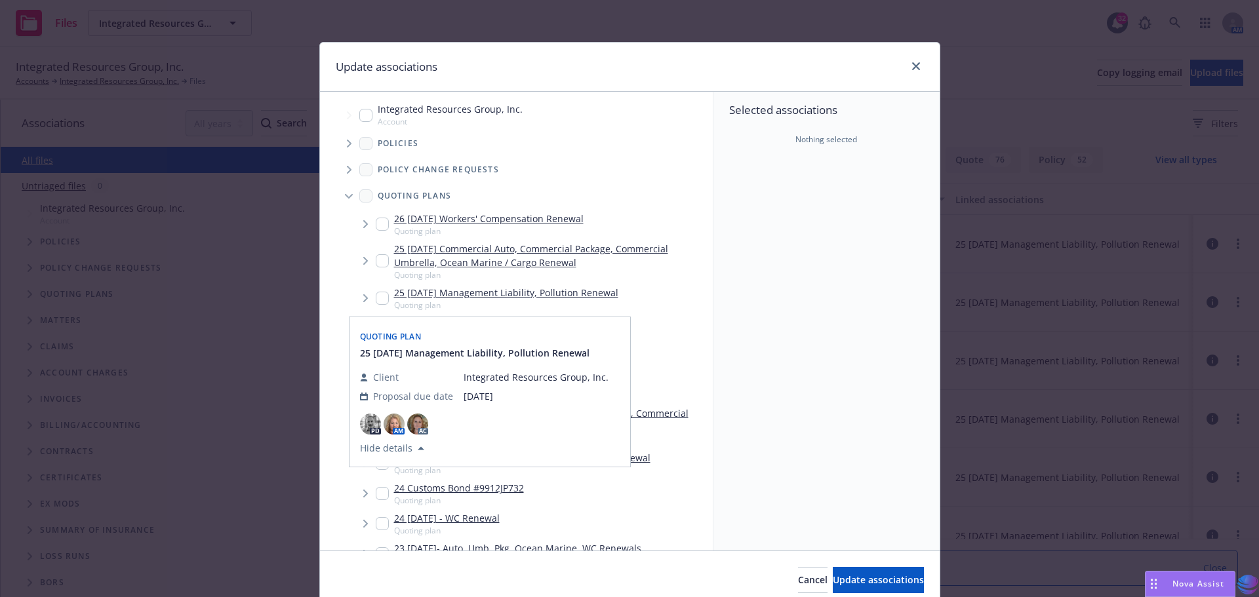
click at [380, 298] on input "Tree Example" at bounding box center [382, 298] width 13 height 13
checkbox input "true"
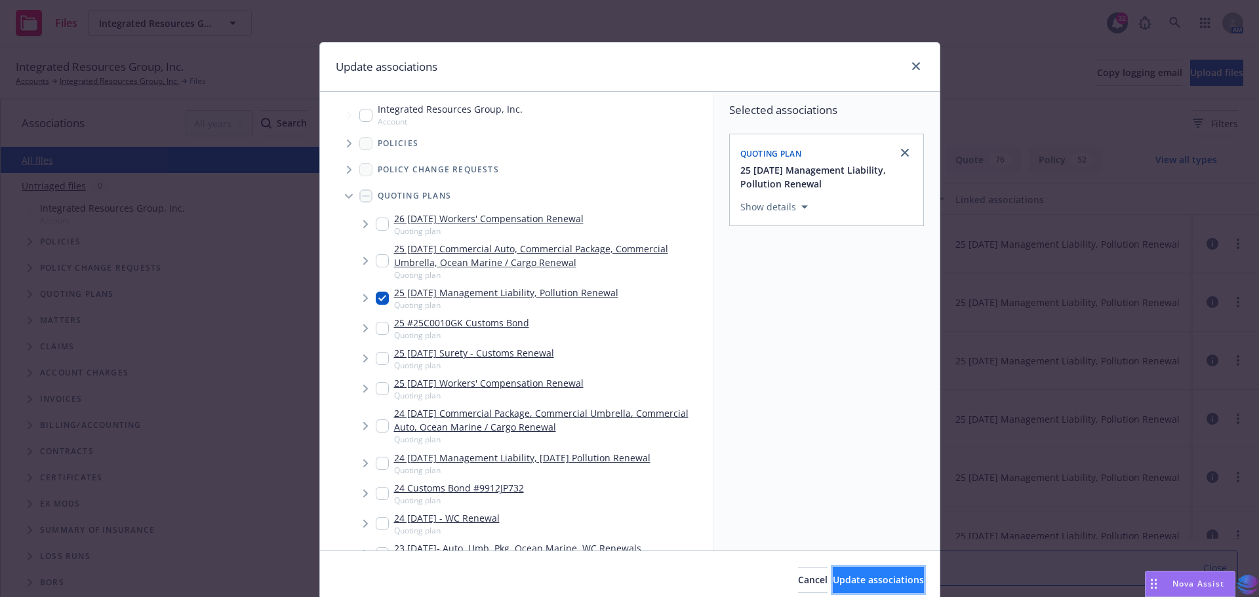
click at [835, 584] on span "Update associations" at bounding box center [878, 580] width 91 height 12
type textarea "x"
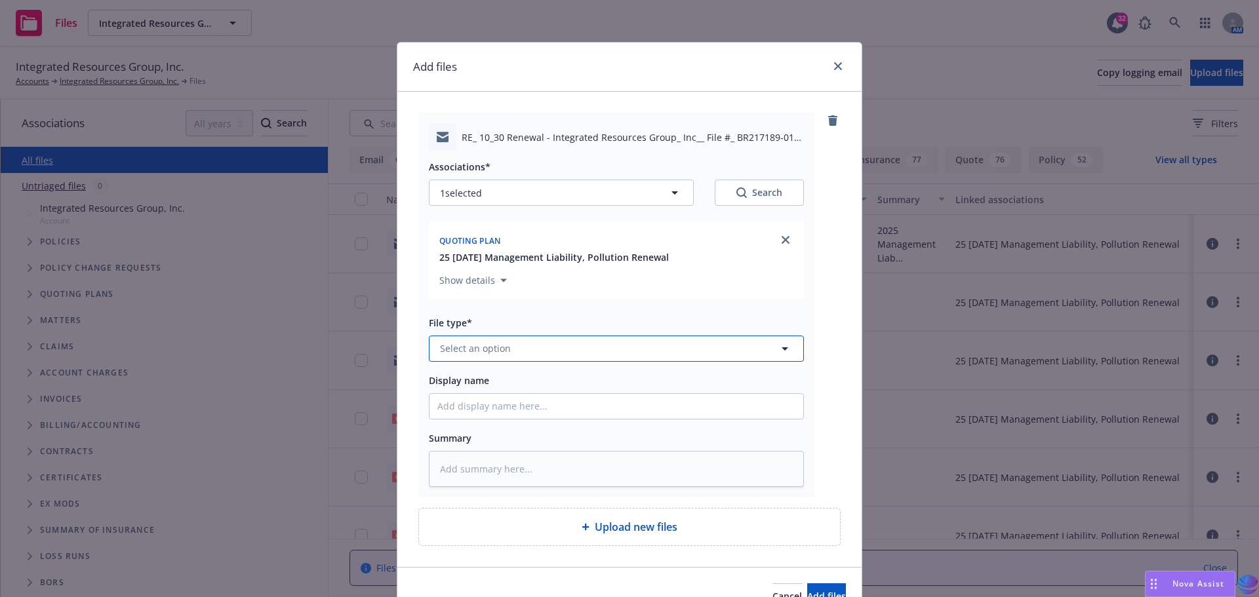
click at [778, 350] on icon "button" at bounding box center [785, 349] width 16 height 16
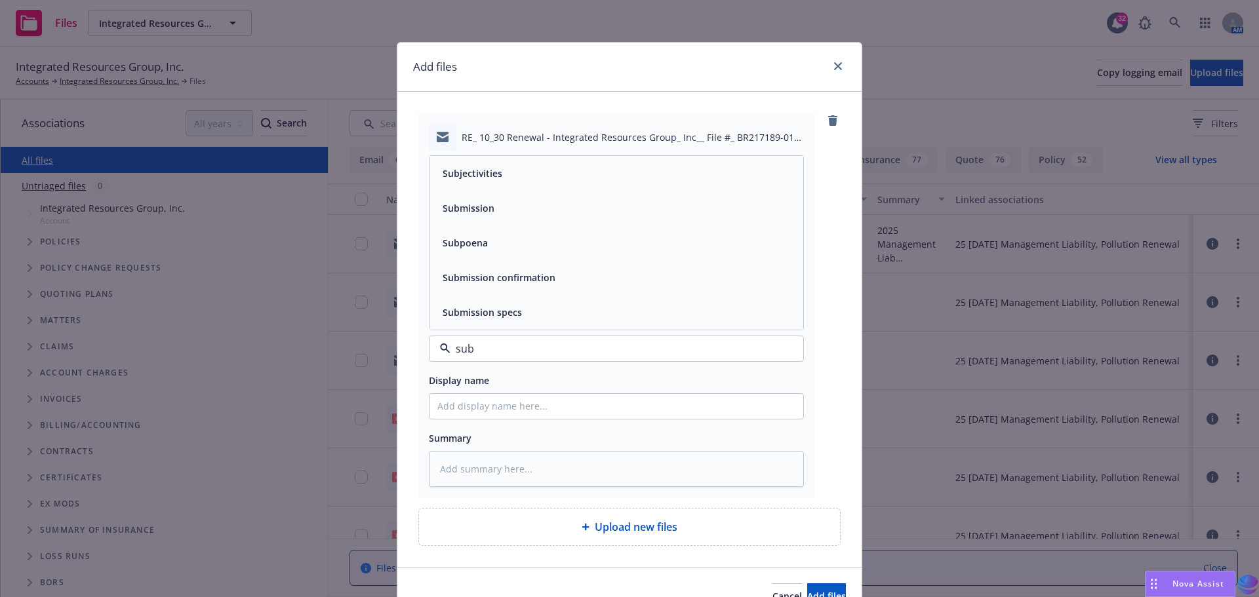
type input "subm"
click at [647, 239] on div "Submission" at bounding box center [616, 242] width 358 height 19
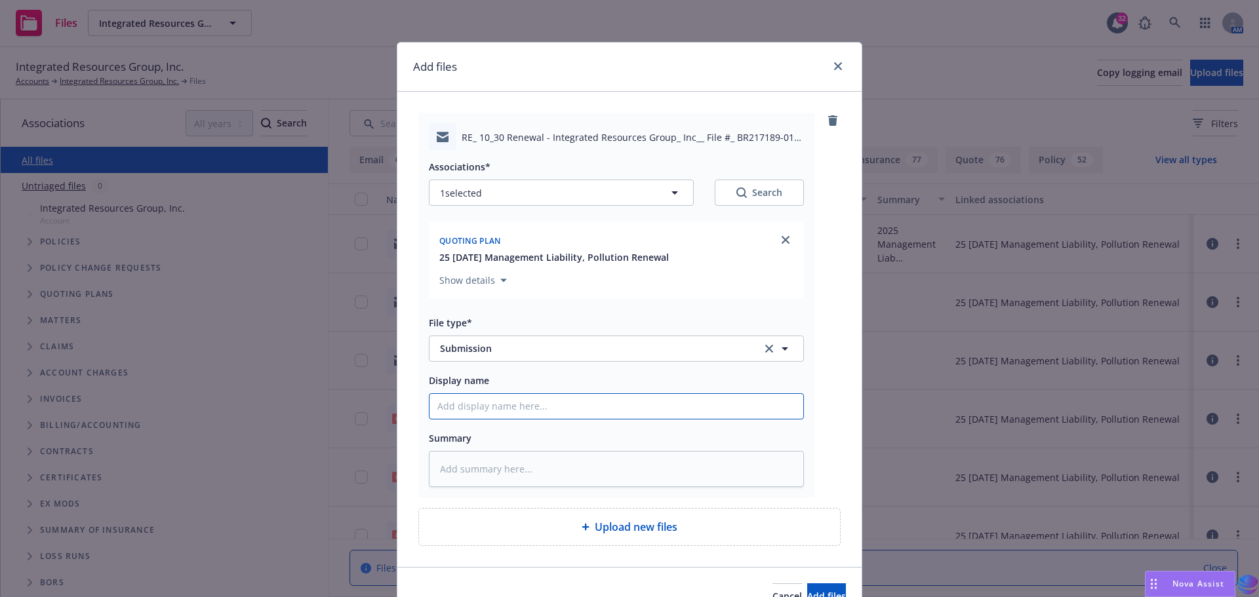
click at [494, 404] on input "Display name" at bounding box center [616, 406] width 374 height 25
paste input "[EMAIL_ADDRESS][DOMAIN_NAME]"
type textarea "x"
type input "[EMAIL_ADDRESS][DOMAIN_NAME]"
drag, startPoint x: 725, startPoint y: 409, endPoint x: 368, endPoint y: 395, distance: 356.9
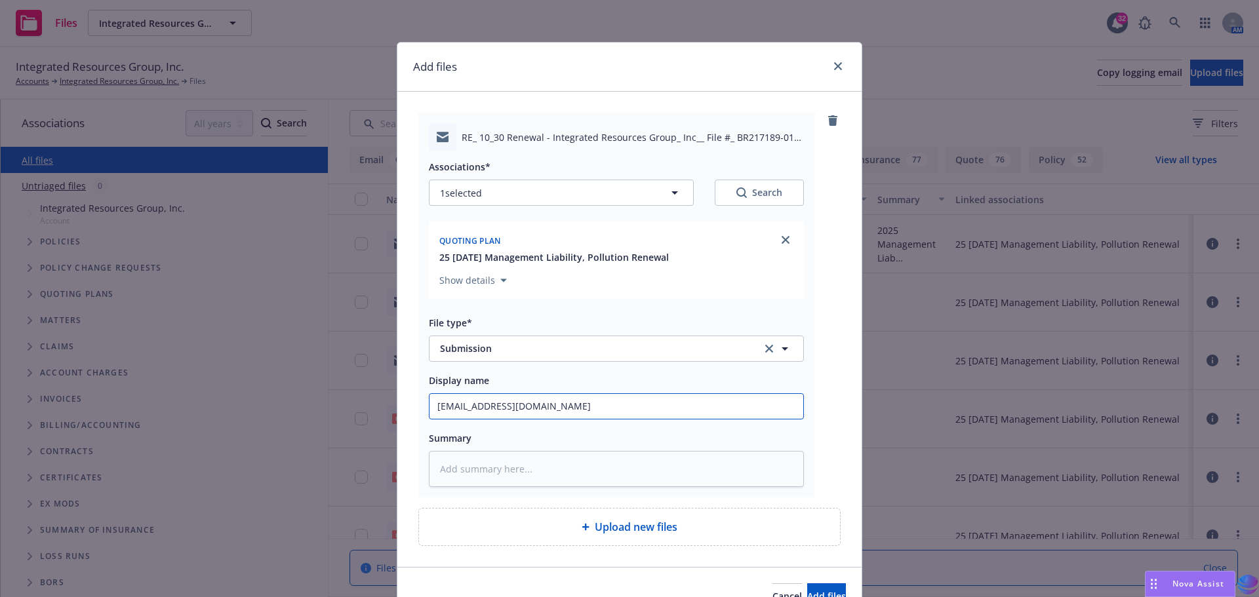
click at [368, 395] on div "Add files RE_ 10_30 Renewal - Integrated Resources Group_ Inc__ File #_ BR21718…" at bounding box center [629, 298] width 1259 height 597
type textarea "x"
type input "2"
type textarea "x"
type input "20"
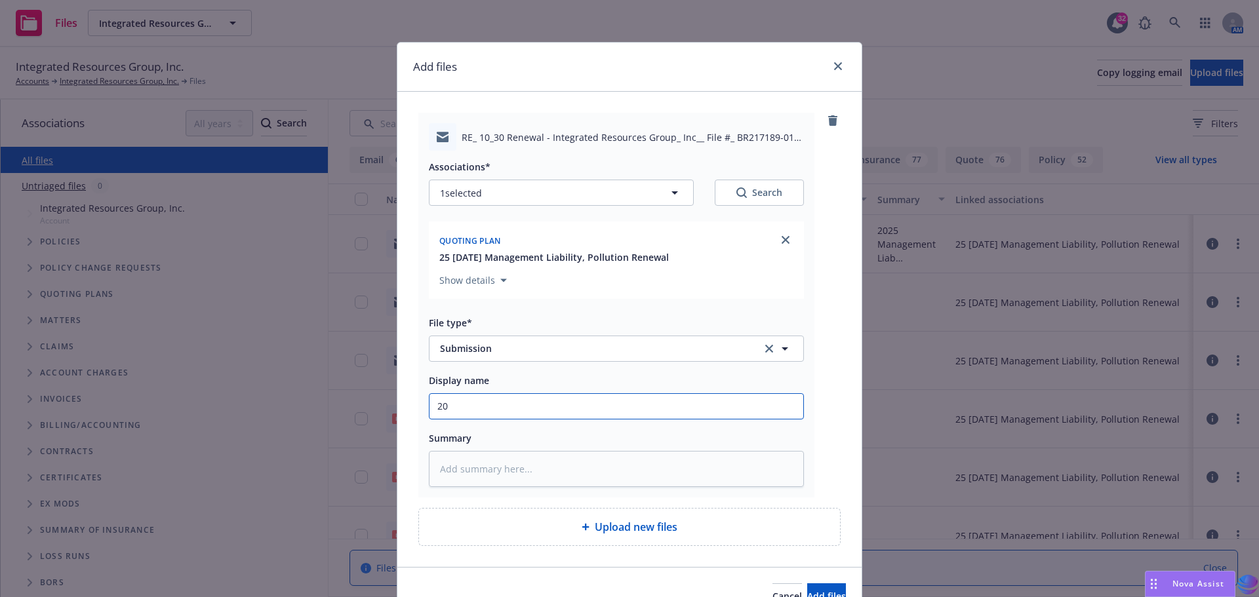
type textarea "x"
type input "202"
type textarea "x"
type input "2025"
type textarea "x"
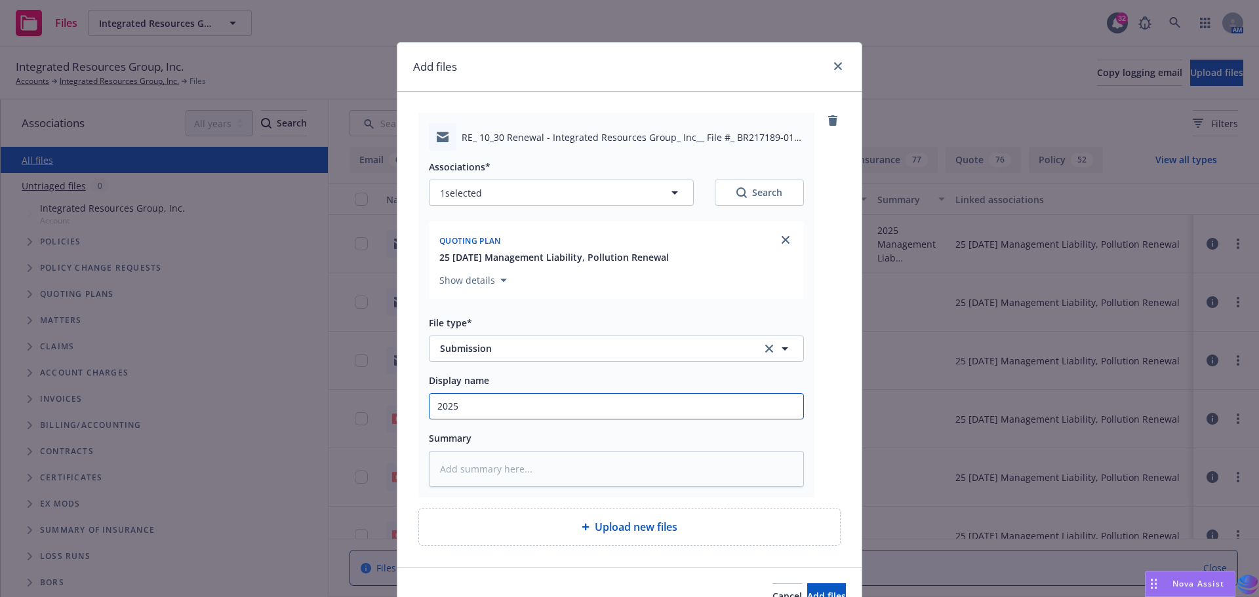
type input "2025"
type textarea "x"
type input "2025 P"
type textarea "x"
type input "2025 PO"
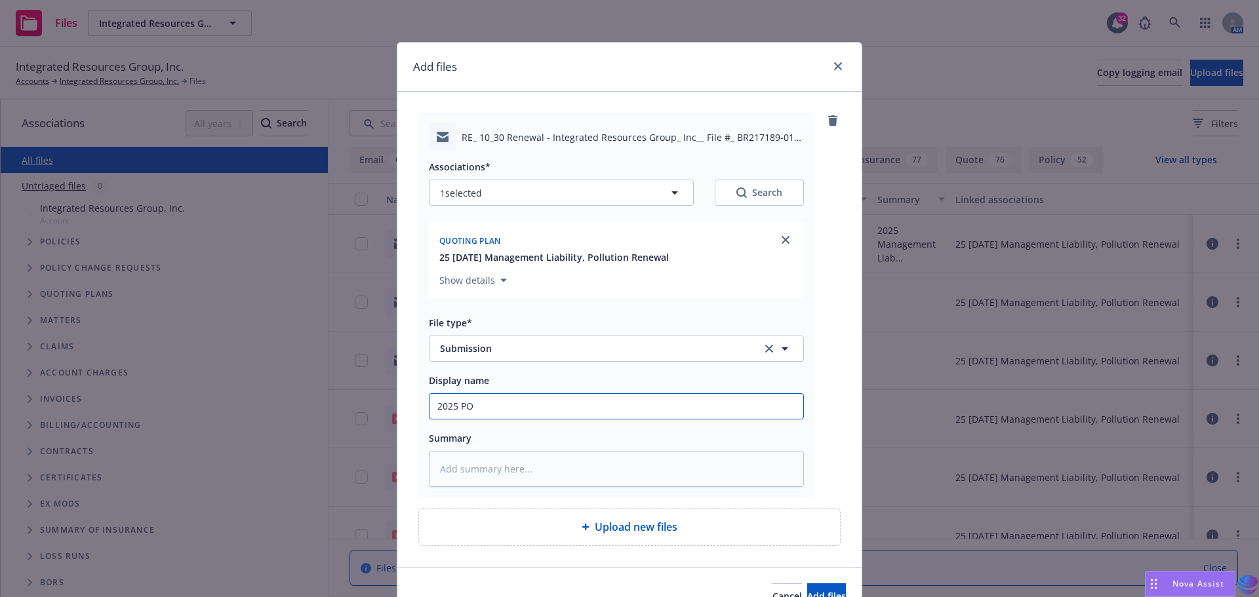
type textarea "x"
type input "2025 POL"
type textarea "x"
type input "2025 POLL"
type textarea "x"
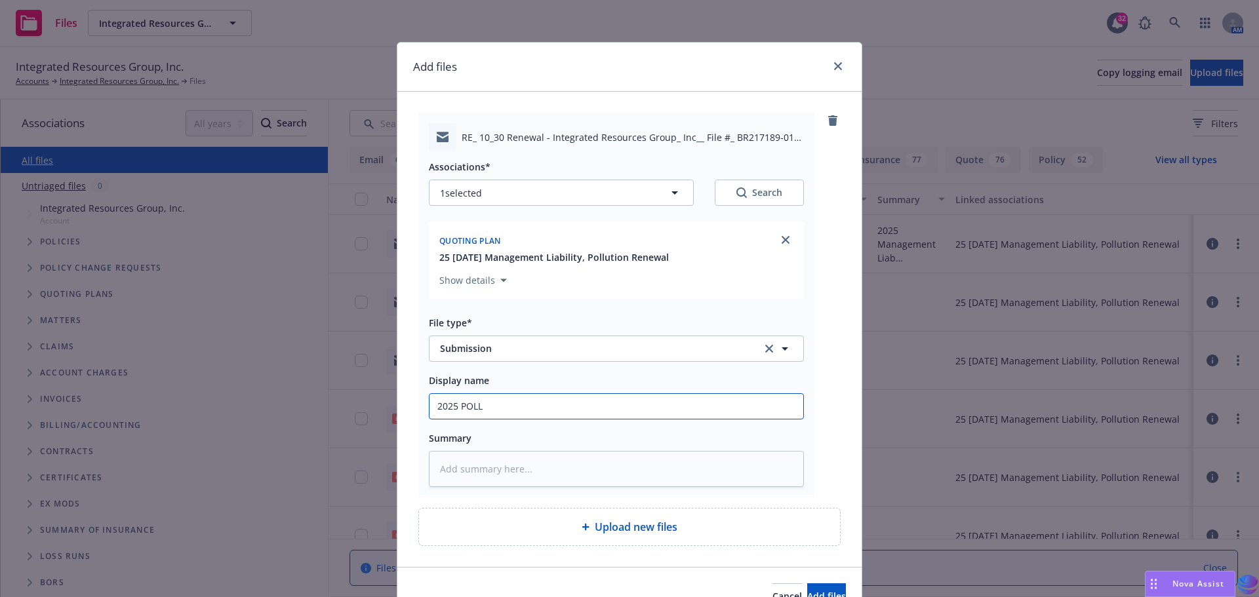
type input "2025 POLLU"
type textarea "x"
type input "2025 POLLUT"
type textarea "x"
type input "2025 POLLUTI"
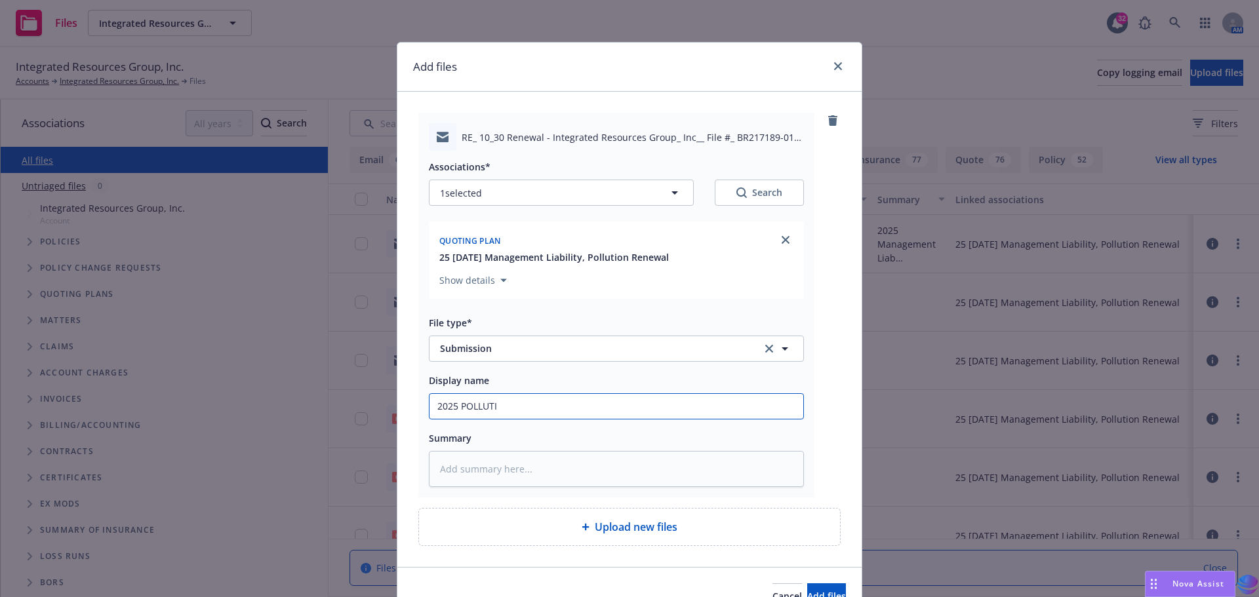
type textarea "x"
type input "2025 POLLUTIO"
type textarea "x"
type input "2025 POLLUTION"
type textarea "x"
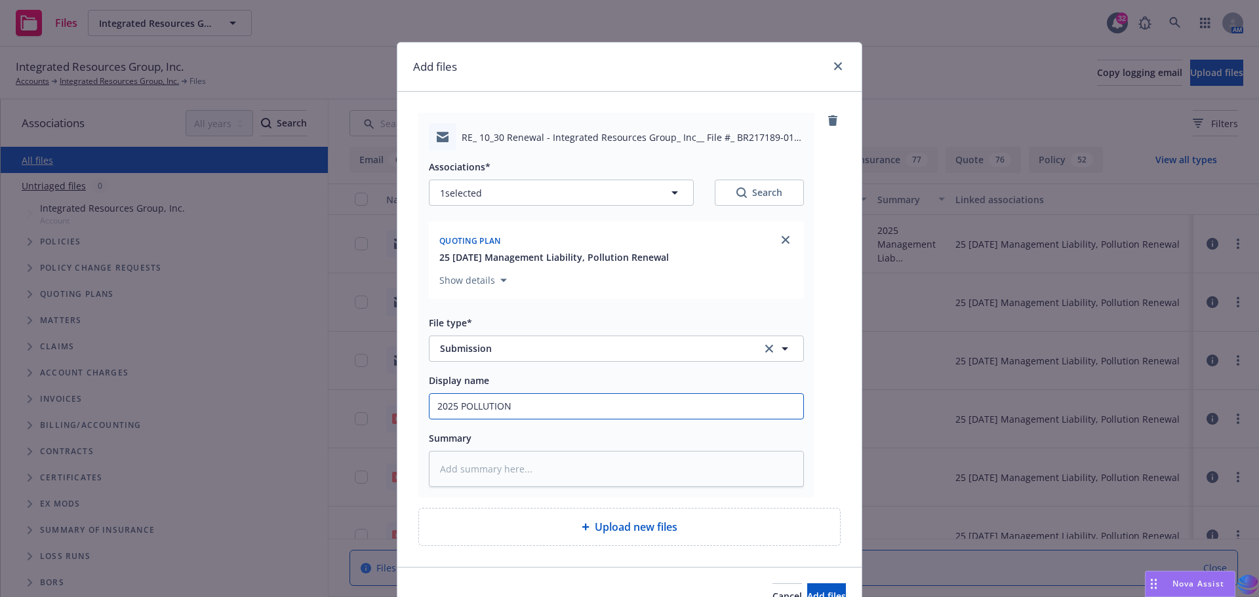
type input "2025 POLLUTION"
type textarea "x"
type input "2025 POLLUTION S"
type textarea "x"
type input "2025 POLLUTION Su"
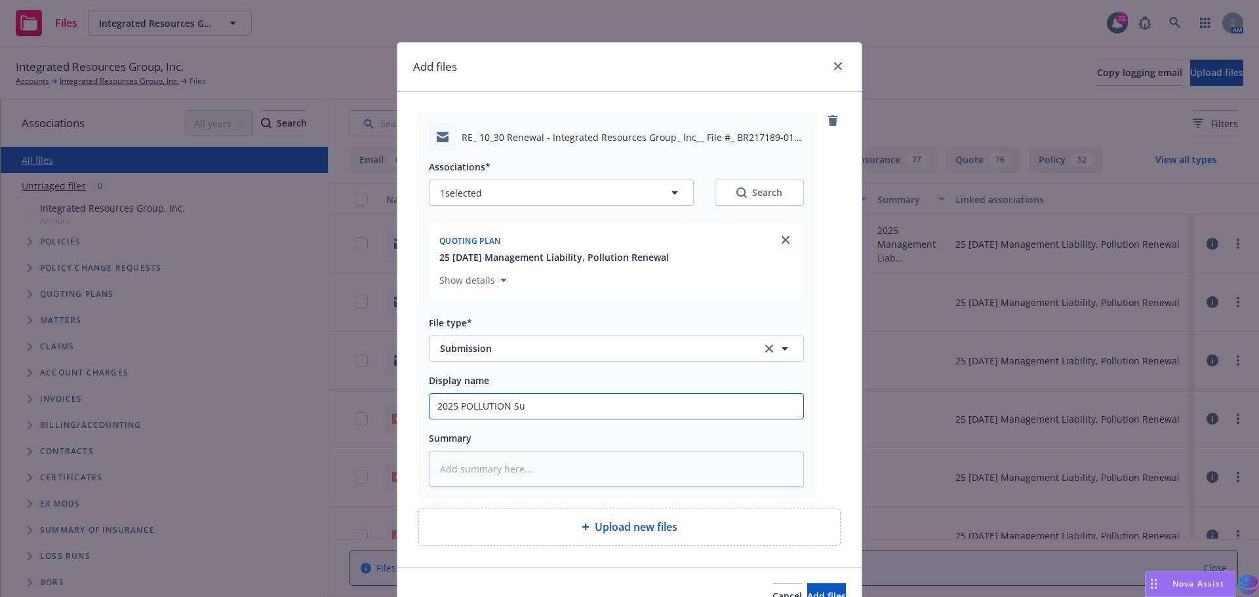
type textarea "x"
type input "2025 POLLUTION Sub"
type textarea "x"
type input "2025 POLLUTION Subm"
type textarea "x"
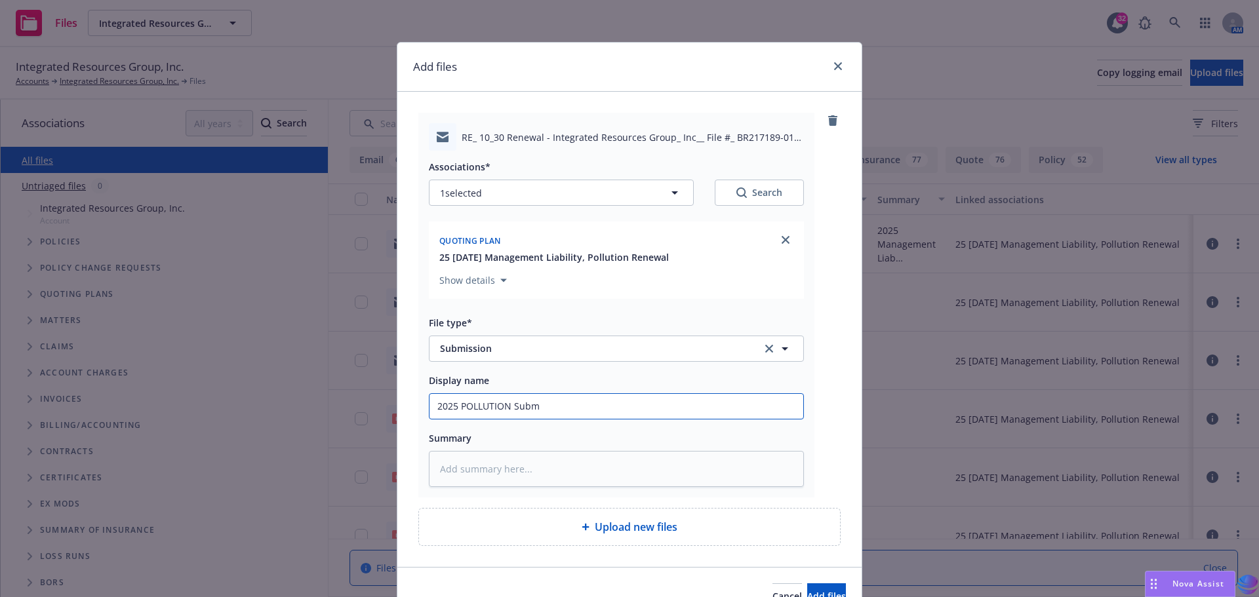
type input "2025 POLLUTION Submi"
type textarea "x"
type input "2025 POLLUTION Submis"
type textarea "x"
type input "2025 POLLUTION Submiss"
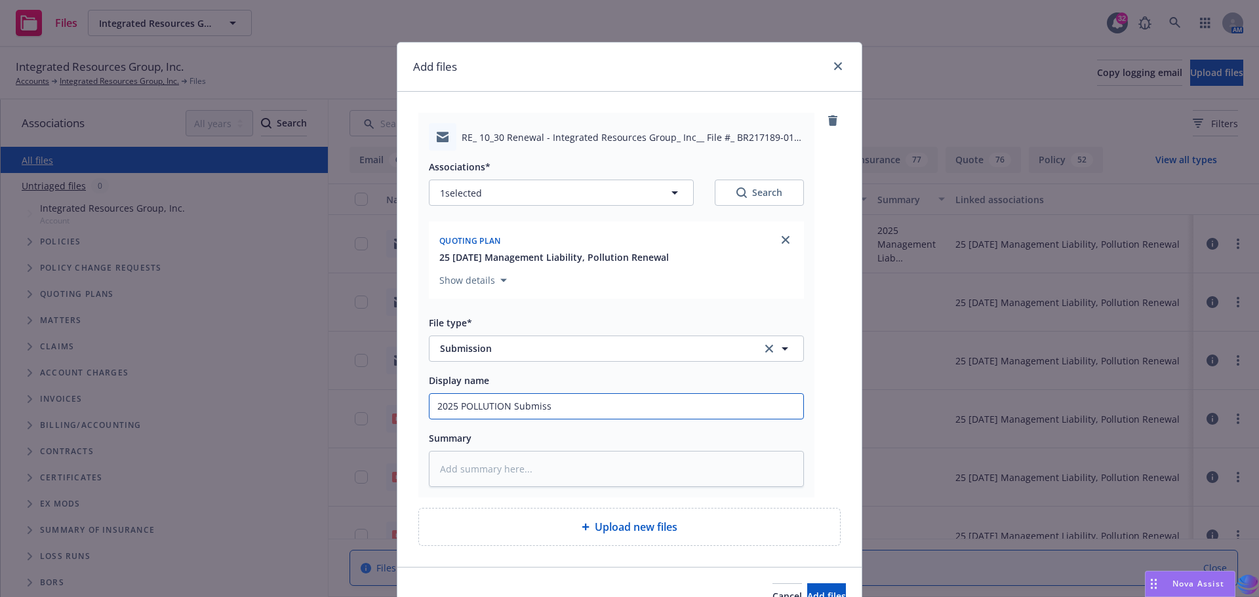
type textarea "x"
type input "2025 POLLUTION Submissi"
type textarea "x"
type input "2025 POLLUTION Submissio"
type textarea "x"
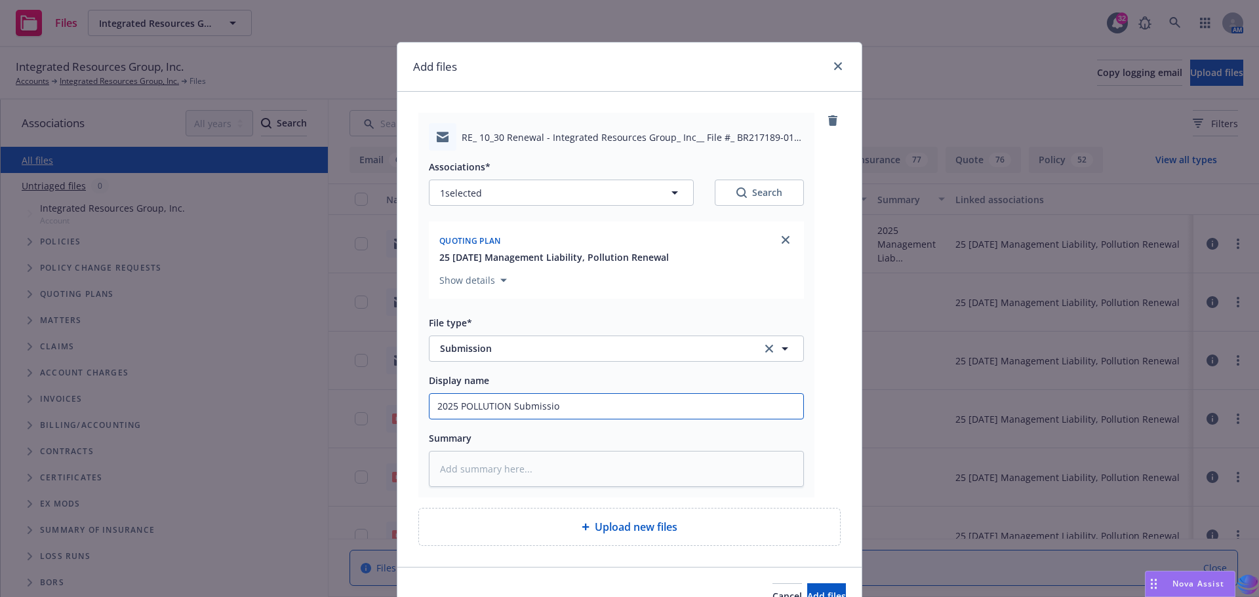
type input "2025 POLLUTION Submission"
type textarea "x"
type input "2025 POLLUTION Submission"
type textarea "x"
type input "2025 POLLUTION Submission t"
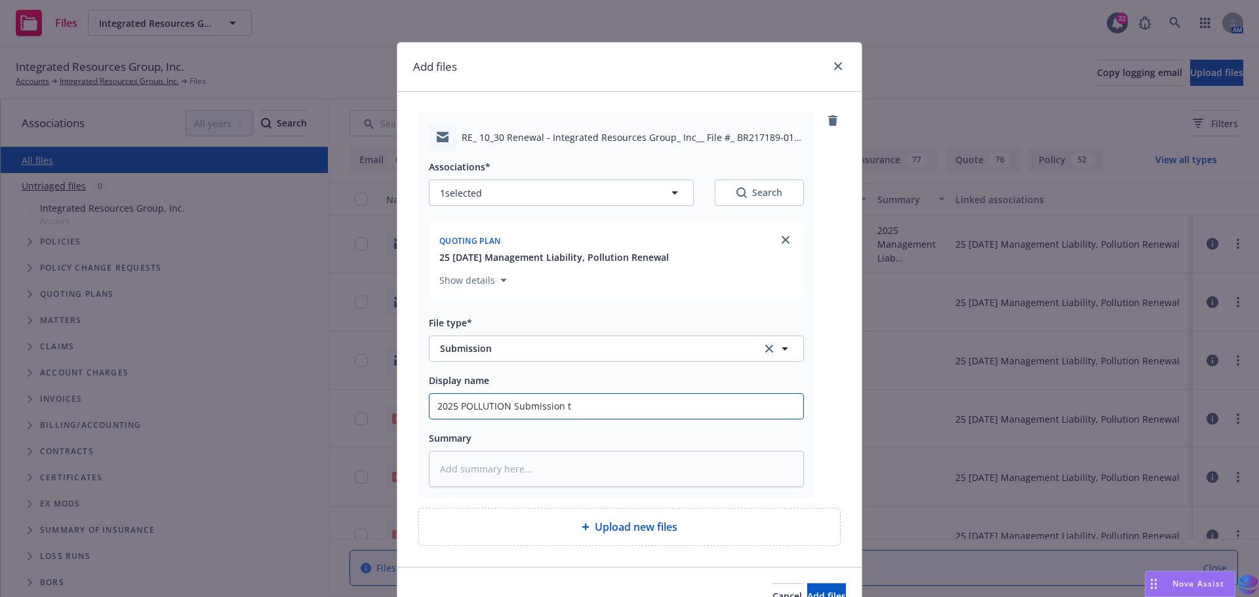
type textarea "x"
type input "2025 POLLUTION Submission to"
type textarea "x"
type input "2025 POLLUTION Submission to"
type textarea "x"
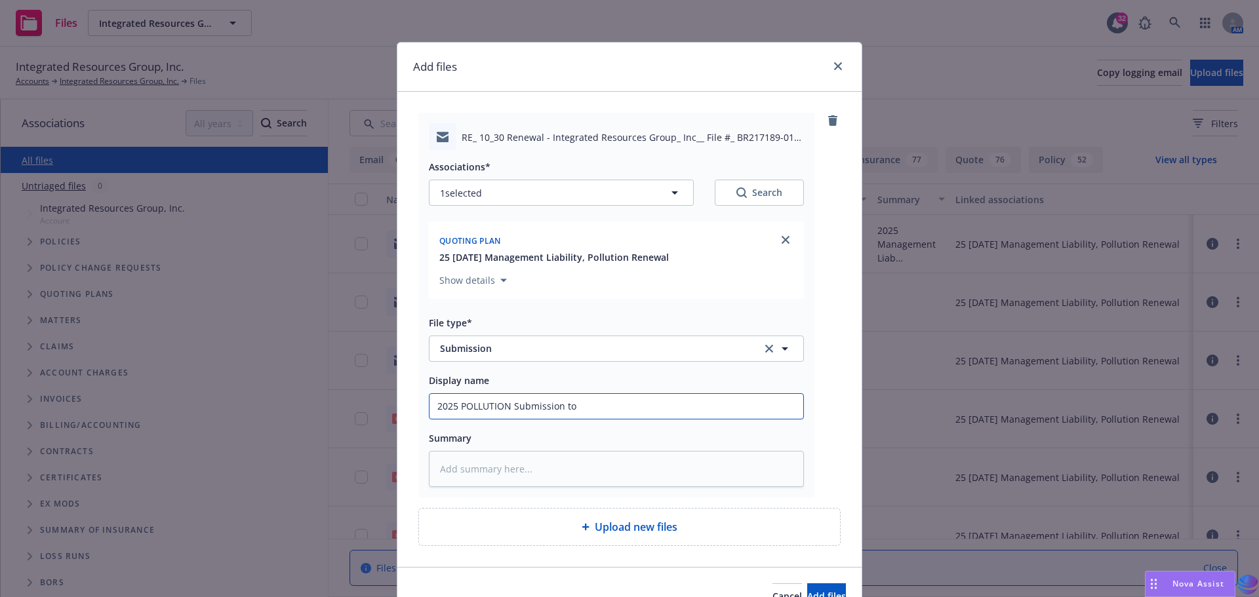
type input "2025 POLLUTION Submission to S"
drag, startPoint x: 427, startPoint y: 404, endPoint x: 758, endPoint y: 392, distance: 330.7
click at [758, 392] on div "Display name 2025 POLLUTION Submission to [PERSON_NAME] at Brown & Riding" at bounding box center [616, 395] width 375 height 47
click at [493, 471] on textarea at bounding box center [616, 469] width 375 height 36
paste textarea "2025 POLLUTION Submission to [PERSON_NAME] at [GEOGRAPHIC_DATA]"
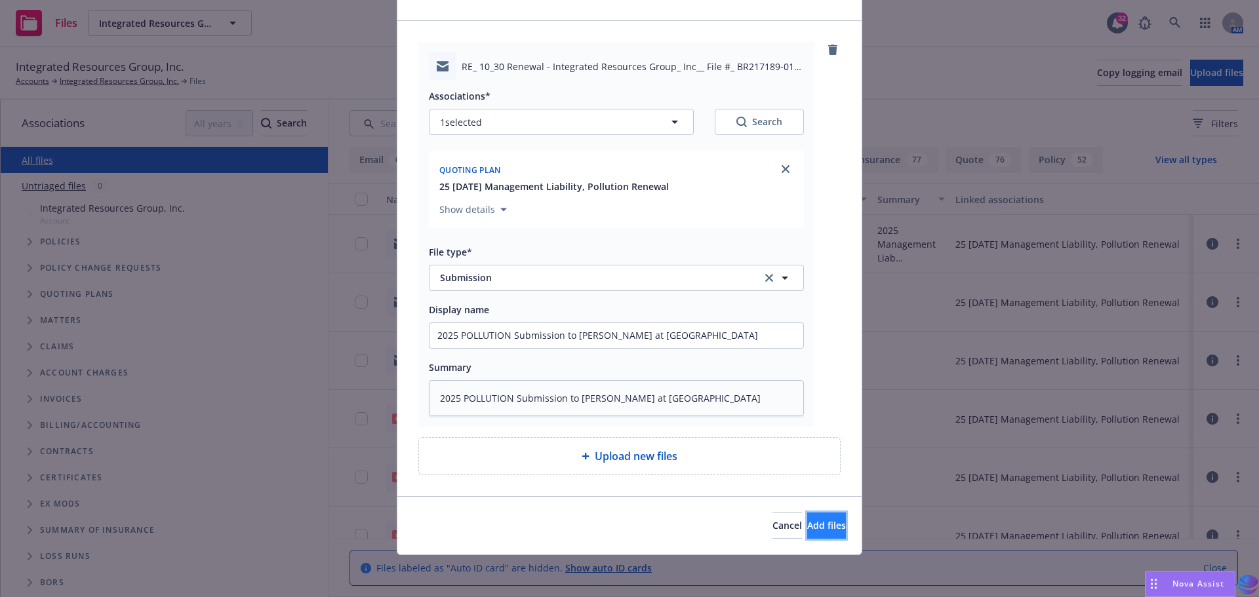
click at [807, 524] on span "Add files" at bounding box center [826, 525] width 39 height 12
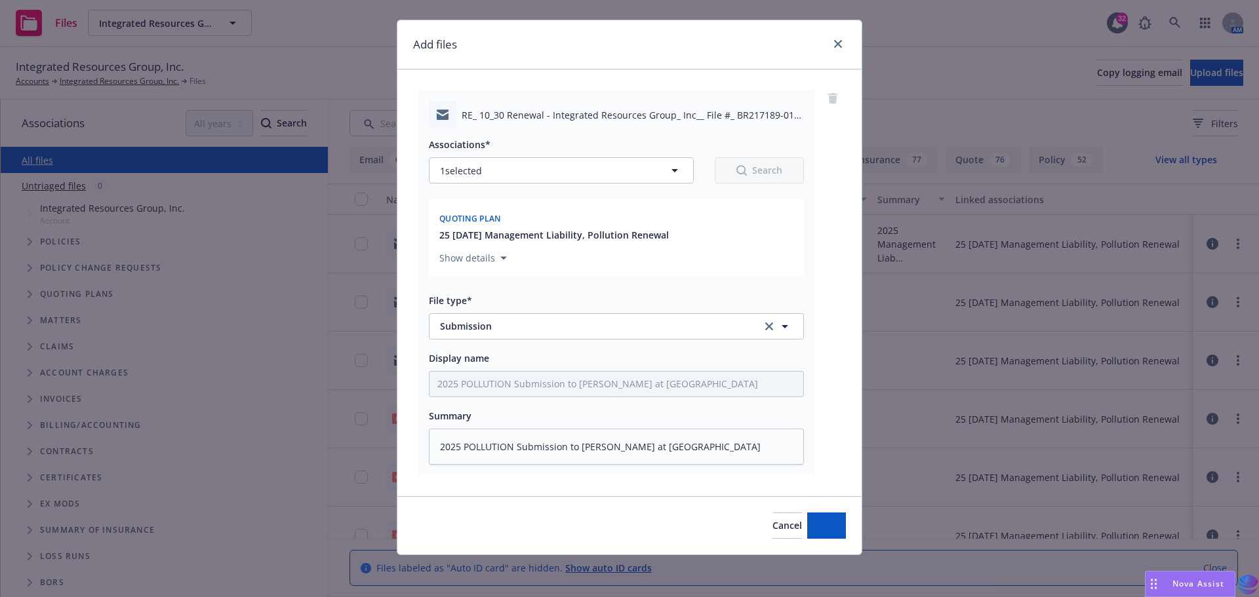
scroll to position [0, 0]
